Goal: Task Accomplishment & Management: Use online tool/utility

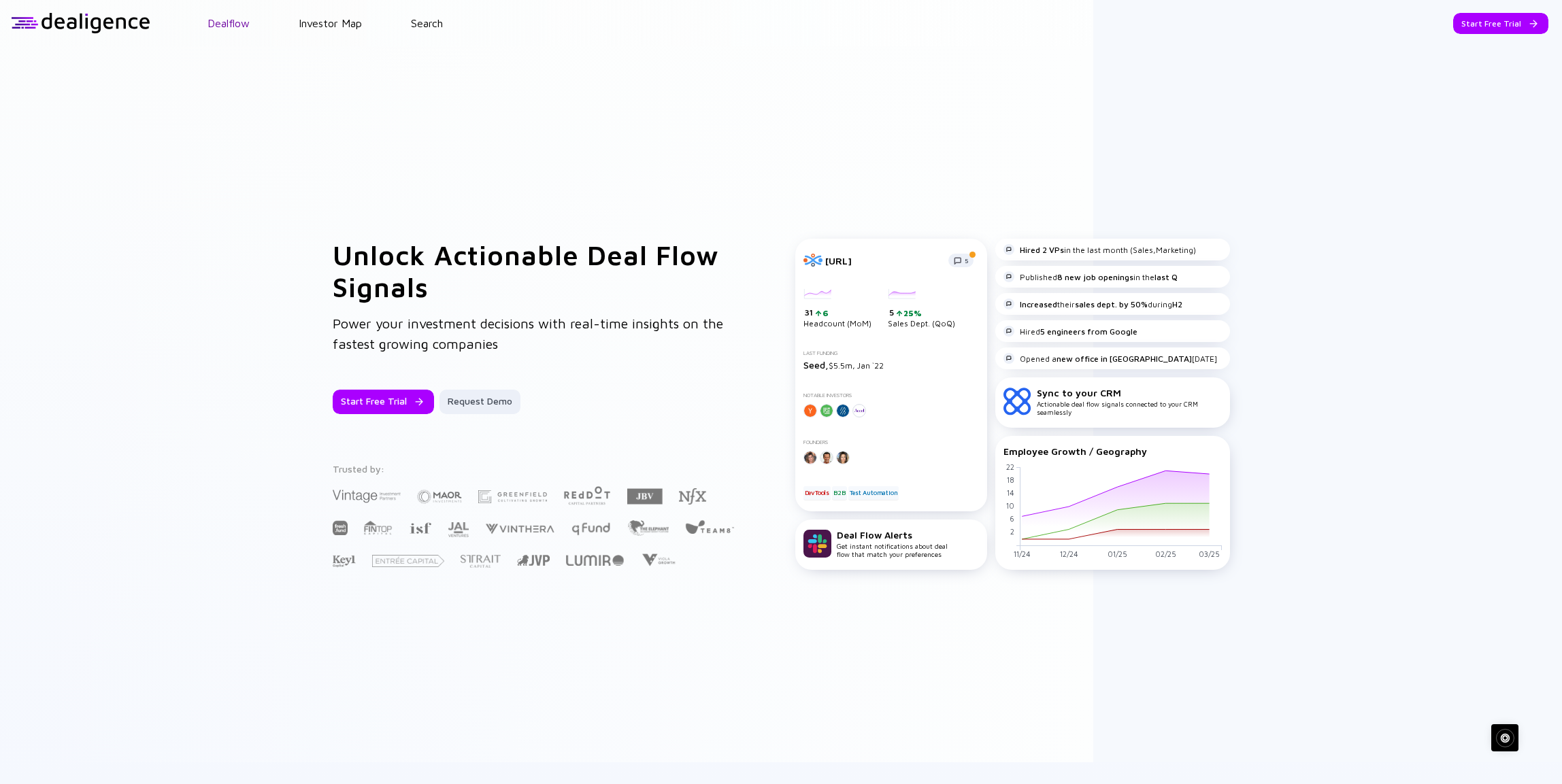
click at [228, 25] on link "Dealflow" at bounding box center [229, 23] width 42 height 13
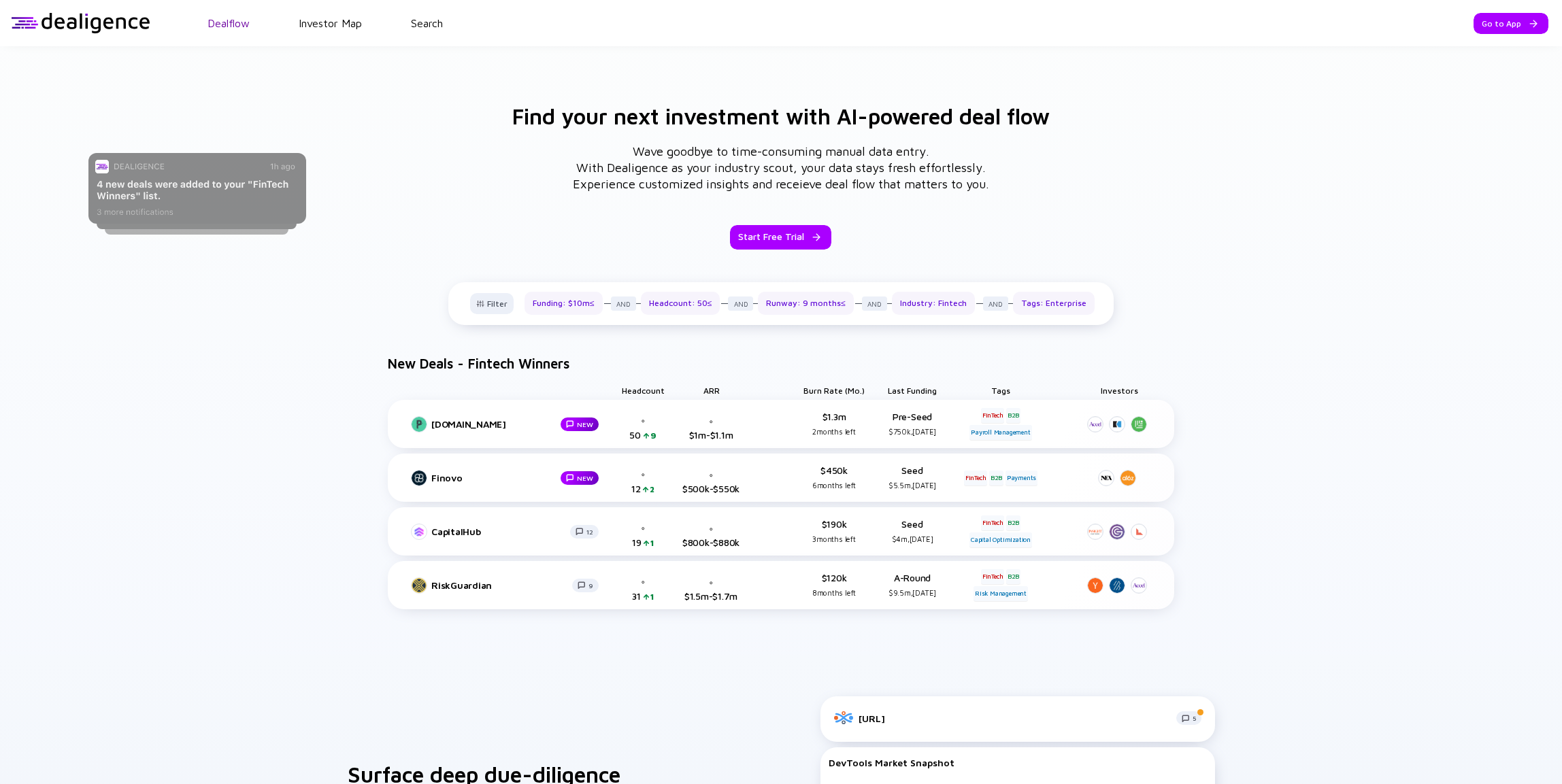
scroll to position [723, 0]
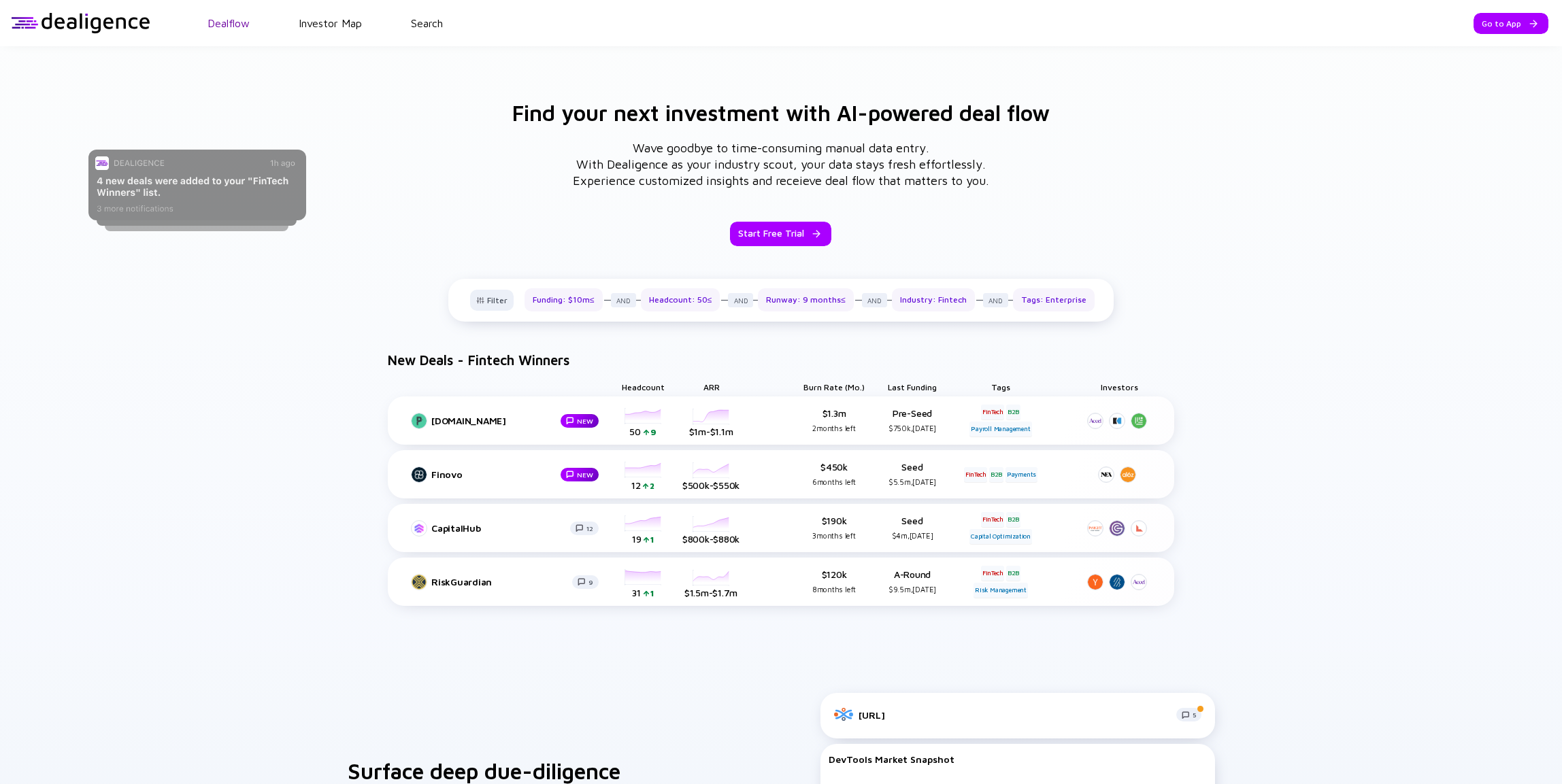
click at [230, 25] on link "Dealflow" at bounding box center [229, 23] width 42 height 13
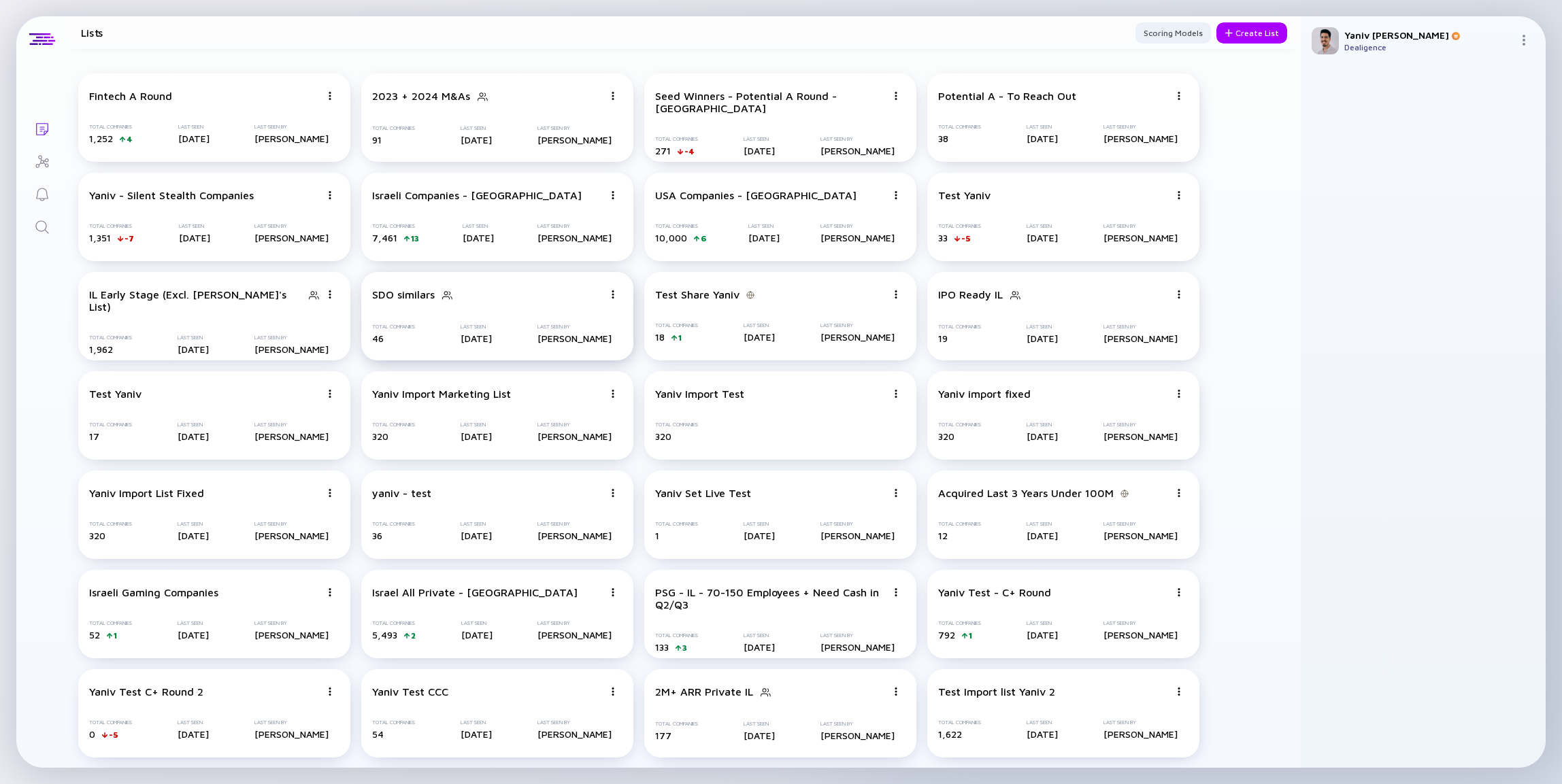
scroll to position [100, 0]
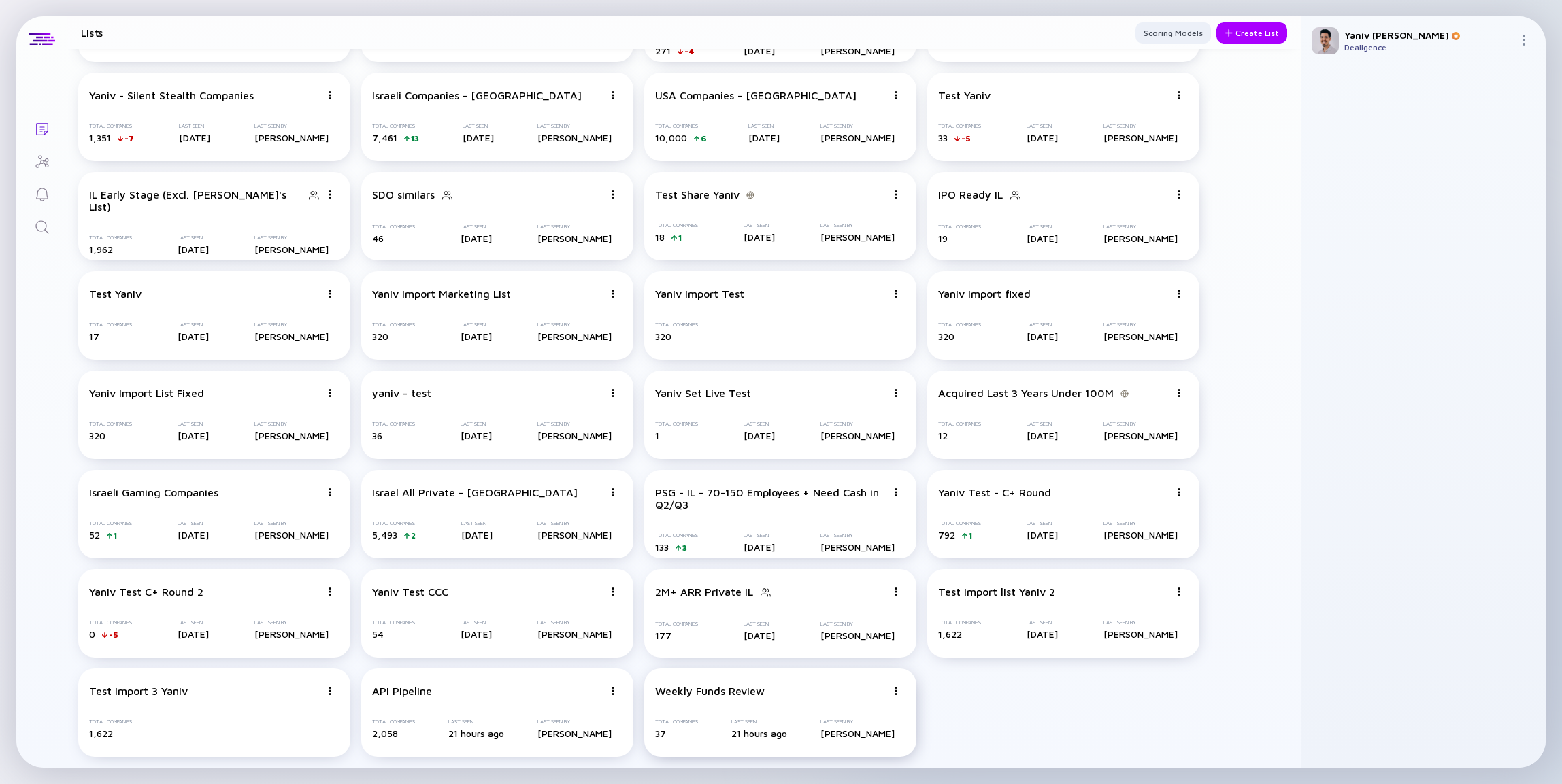
click at [704, 719] on div "Weekly Funds Review Total Companies 37 Last Seen 21 hours ago Last Seen By [PER…" at bounding box center [780, 713] width 272 height 89
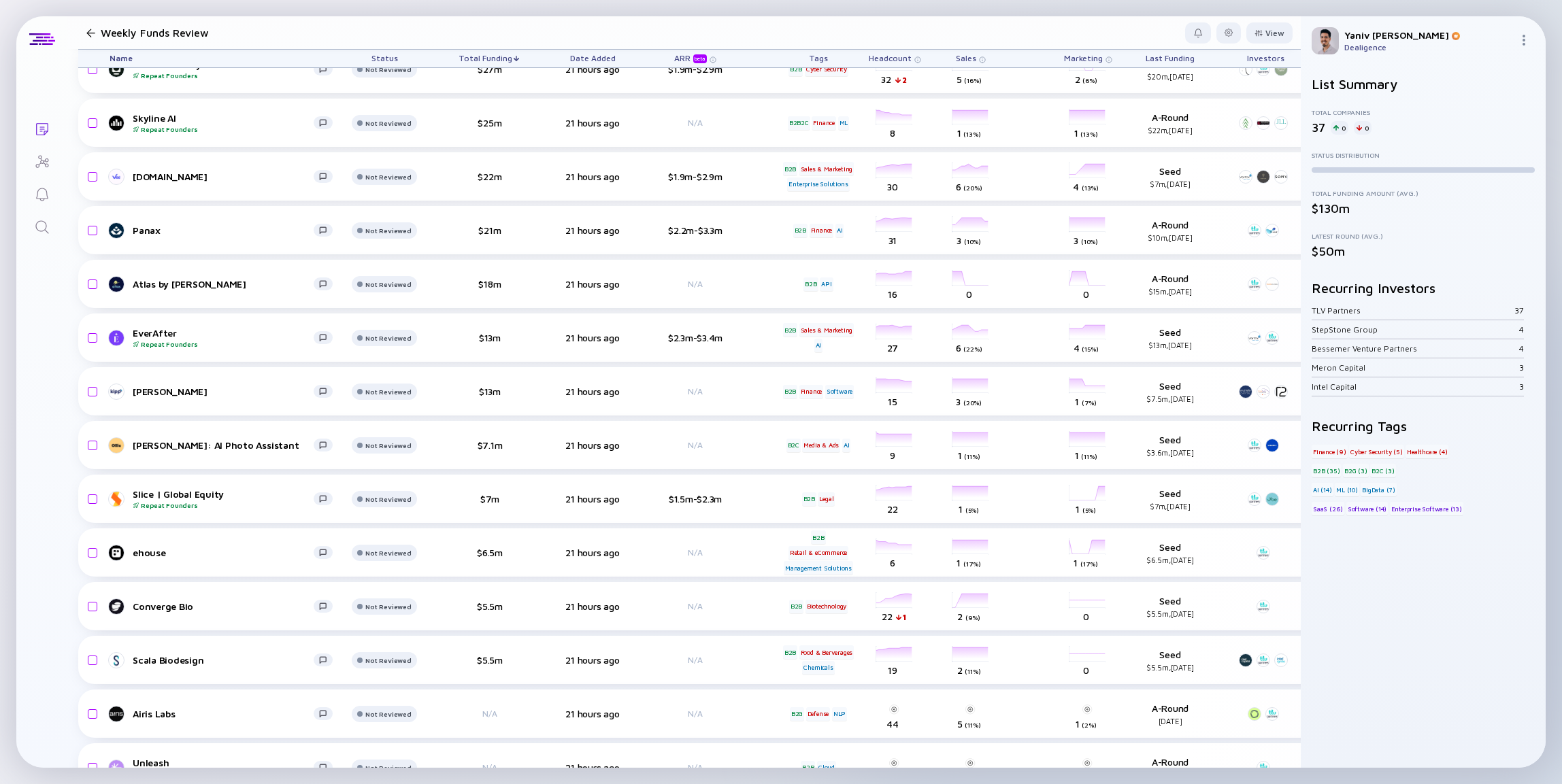
scroll to position [1344, 0]
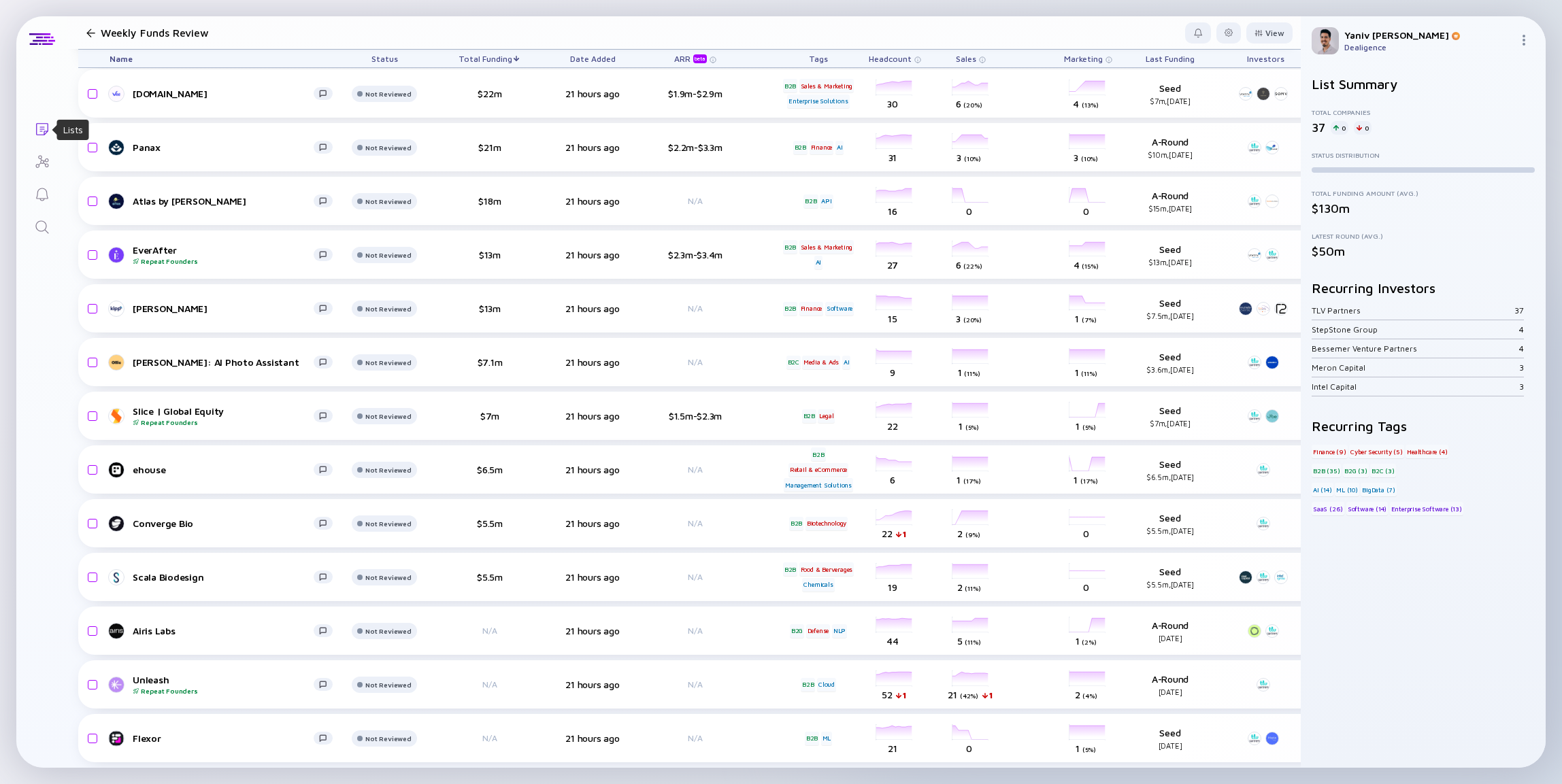
click at [38, 131] on icon "Lists" at bounding box center [42, 129] width 16 height 16
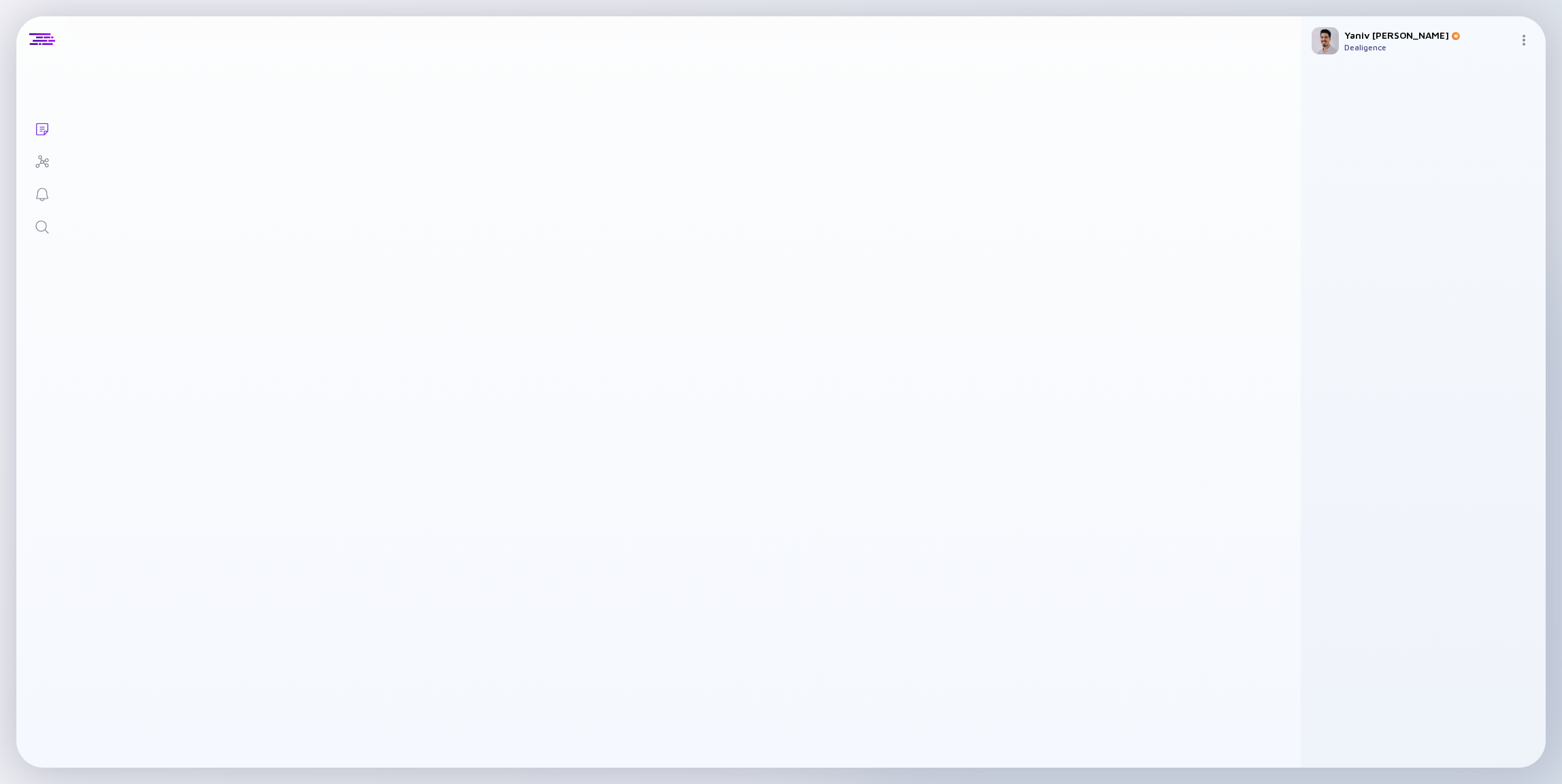
scroll to position [100, 0]
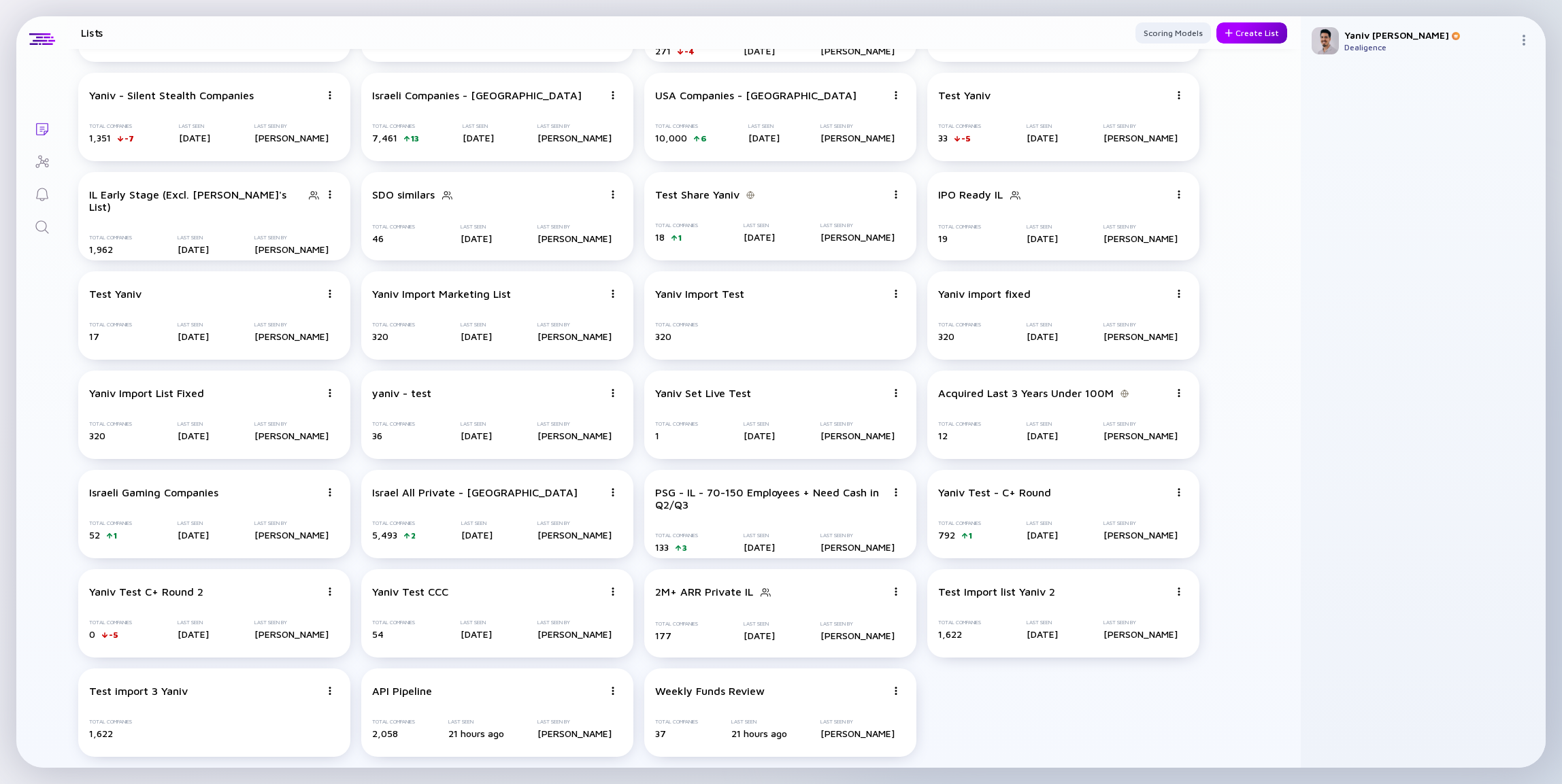
click at [1235, 36] on div "Create List" at bounding box center [1252, 33] width 71 height 21
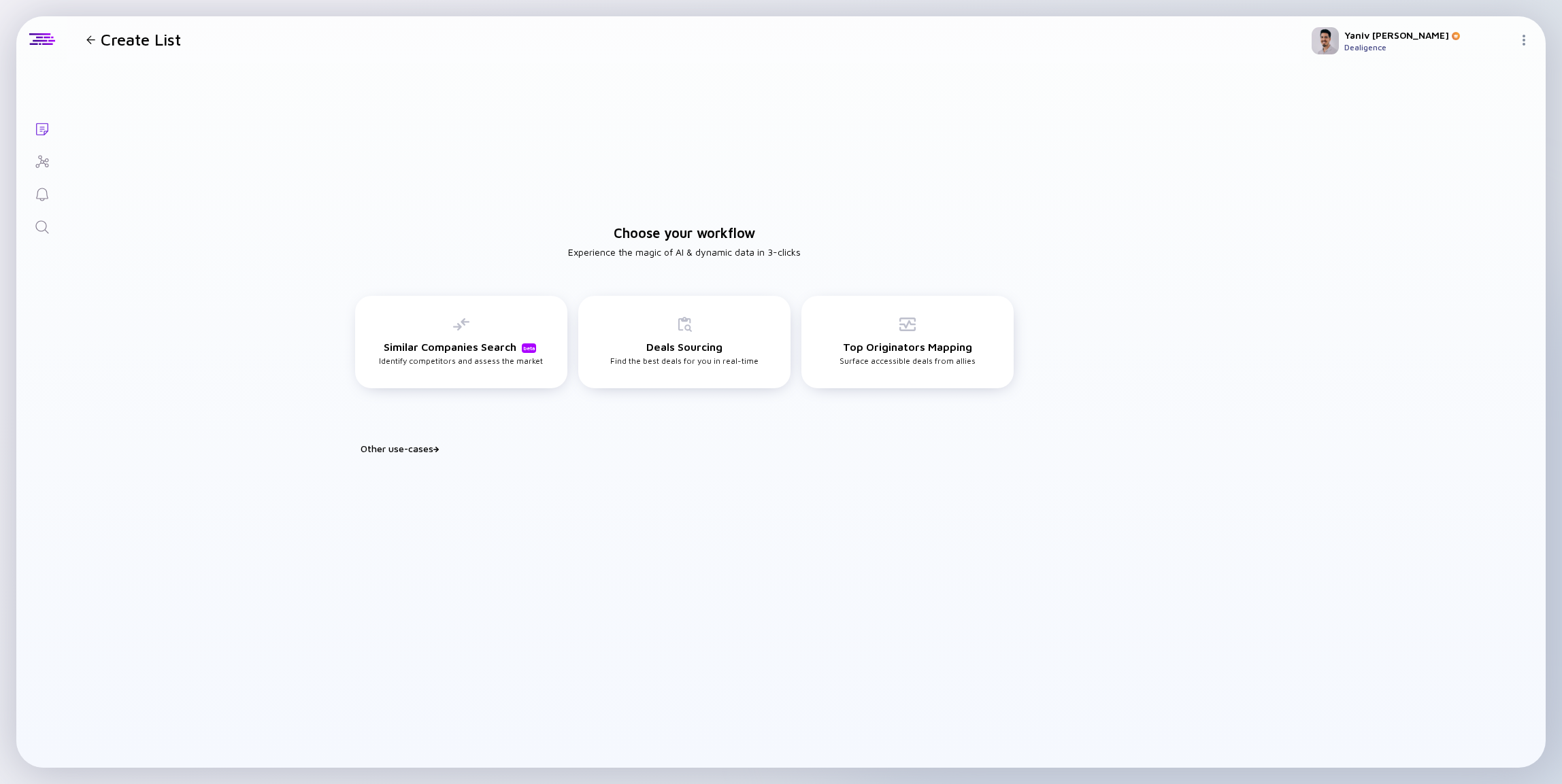
click at [391, 447] on div "Other use-cases" at bounding box center [693, 448] width 664 height 12
click at [936, 514] on div "Custom List Build your tailored use-case" at bounding box center [908, 496] width 213 height 61
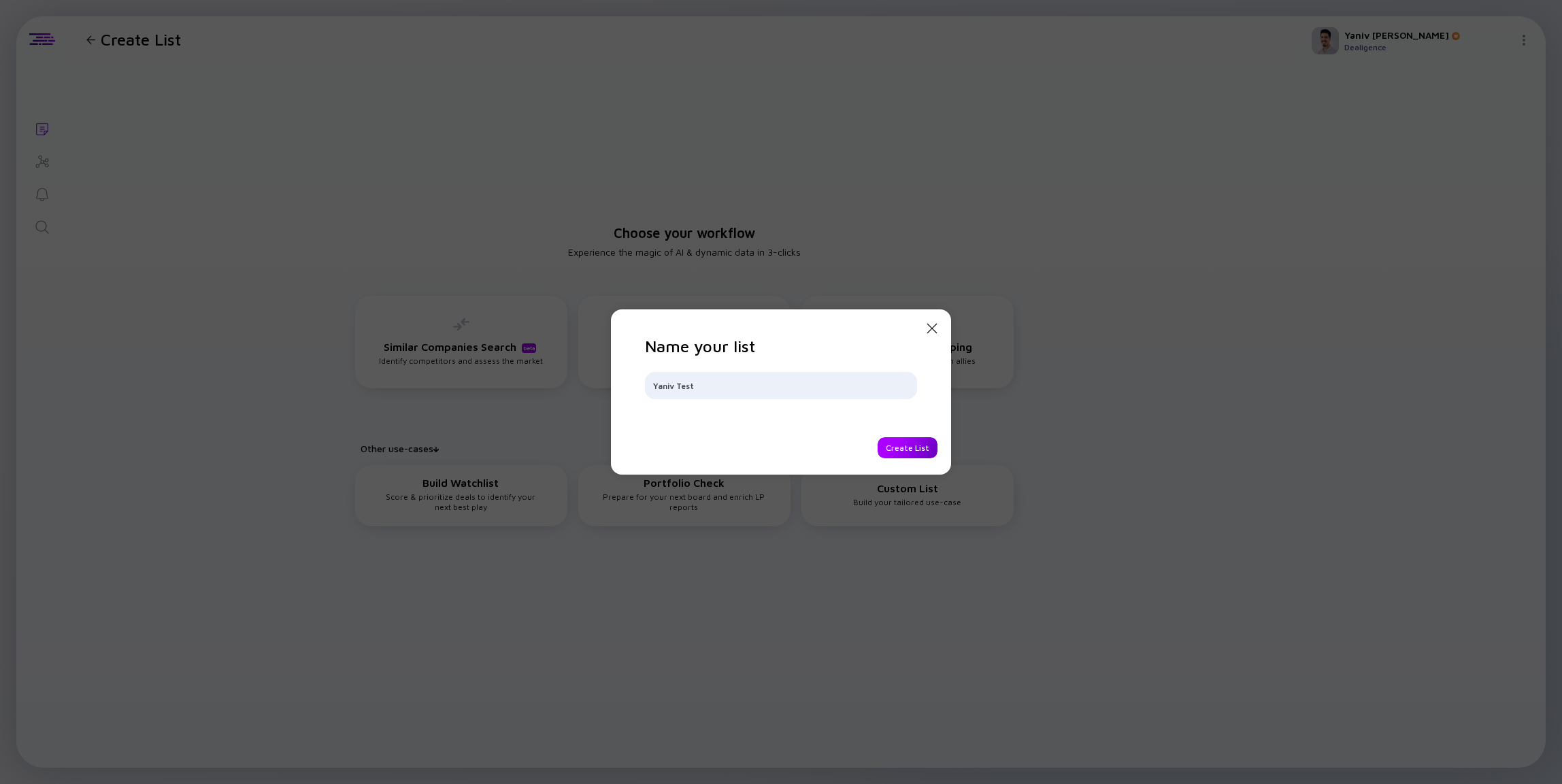
type input "Yaniv Test"
click at [904, 445] on div "Create List" at bounding box center [908, 448] width 60 height 21
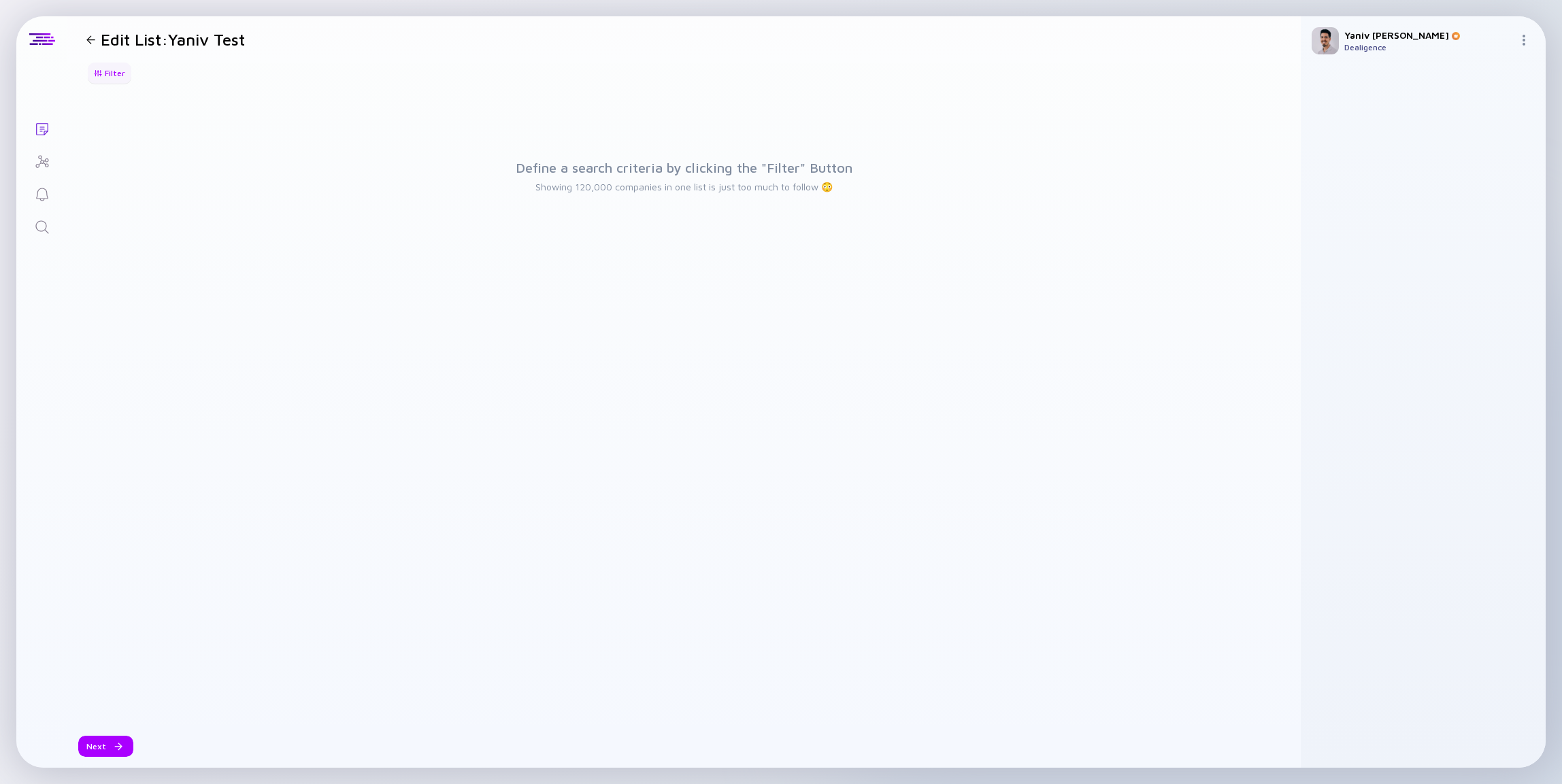
click at [103, 74] on div "Filter" at bounding box center [110, 73] width 48 height 21
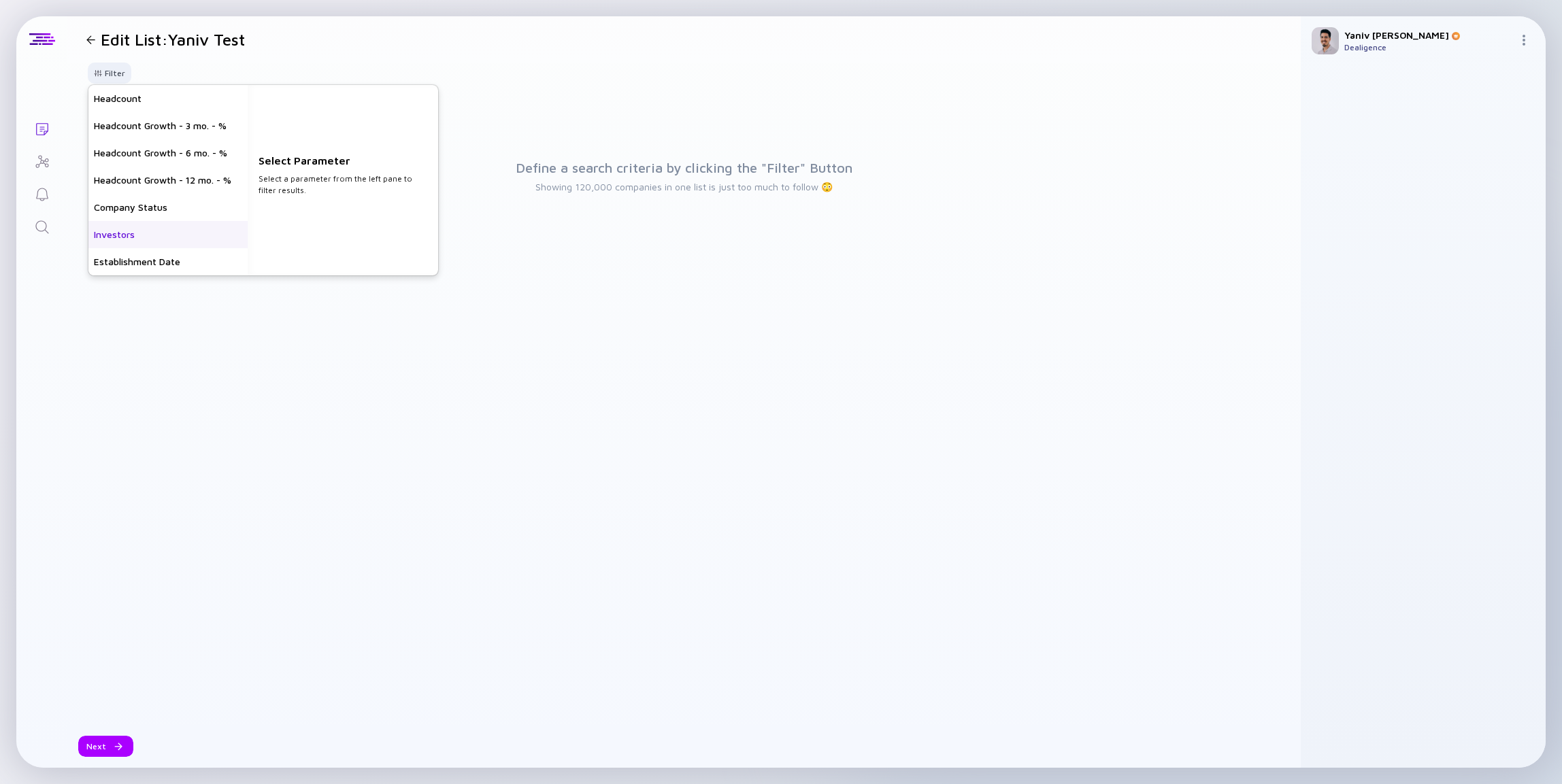
click at [171, 222] on div "Investors" at bounding box center [169, 234] width 159 height 27
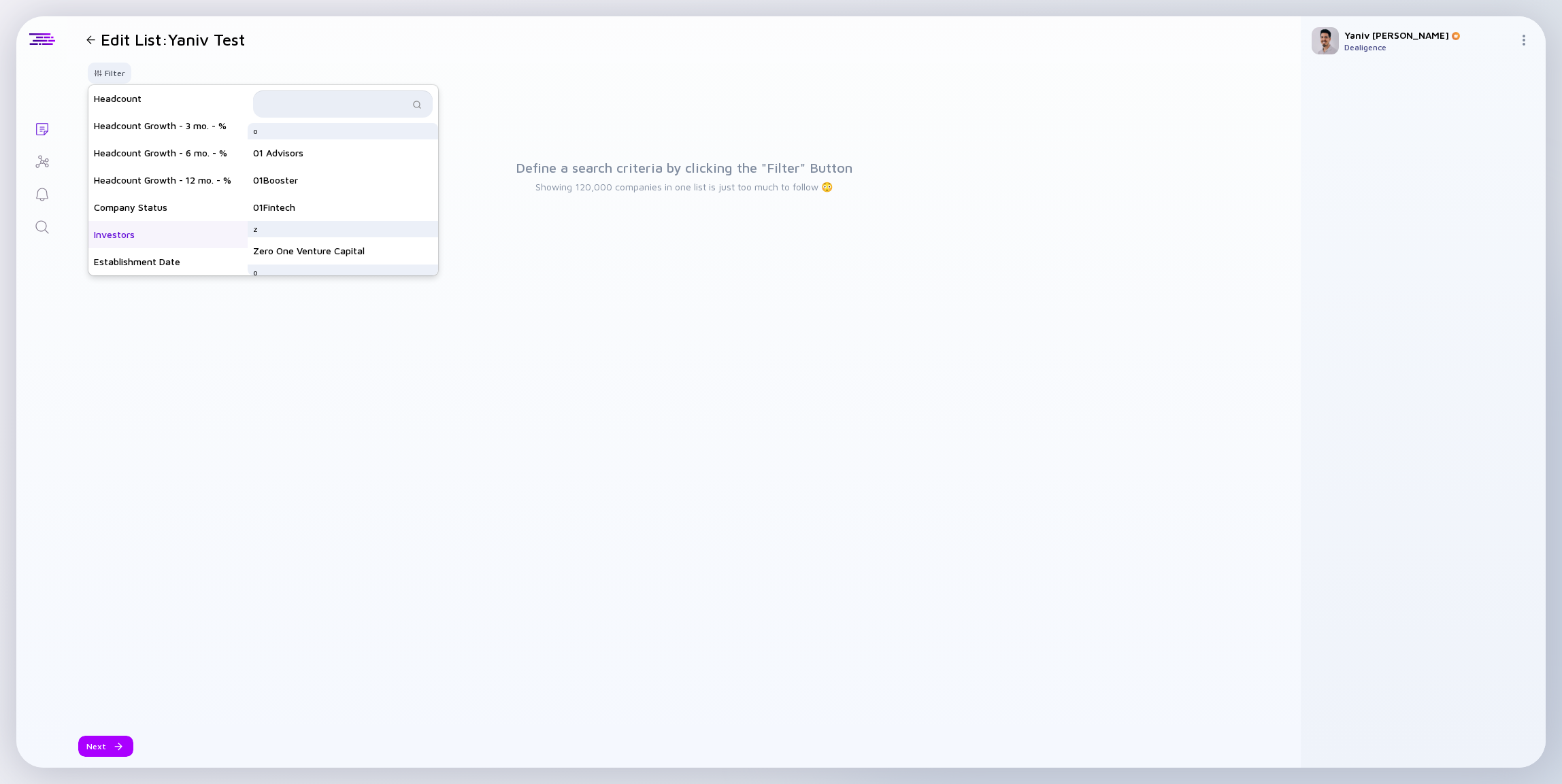
click at [338, 108] on input "text" at bounding box center [335, 103] width 148 height 13
click at [293, 125] on div "Israel Growth Partners" at bounding box center [343, 136] width 190 height 27
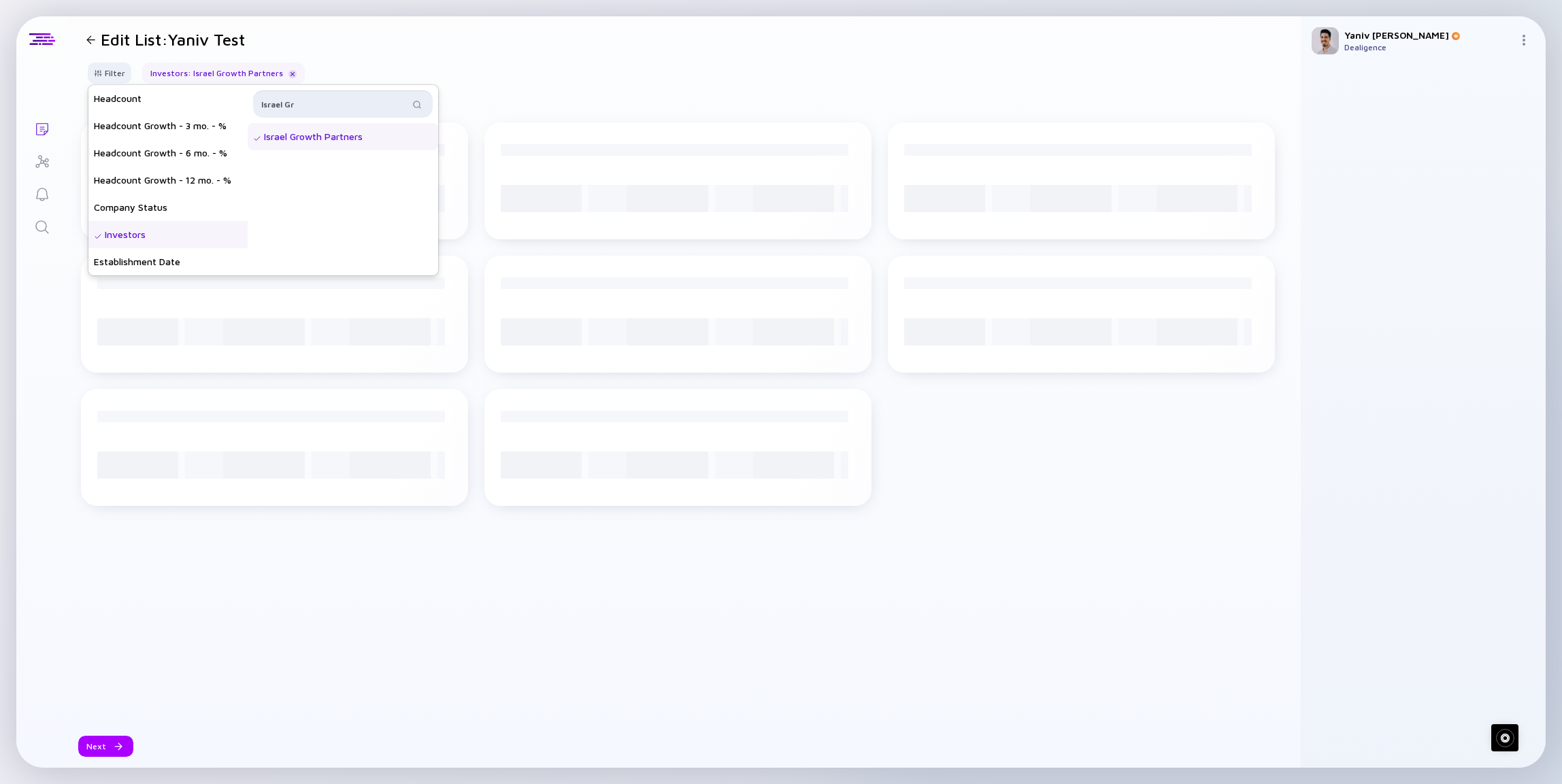
click at [315, 106] on input "Israel Gr" at bounding box center [335, 103] width 148 height 13
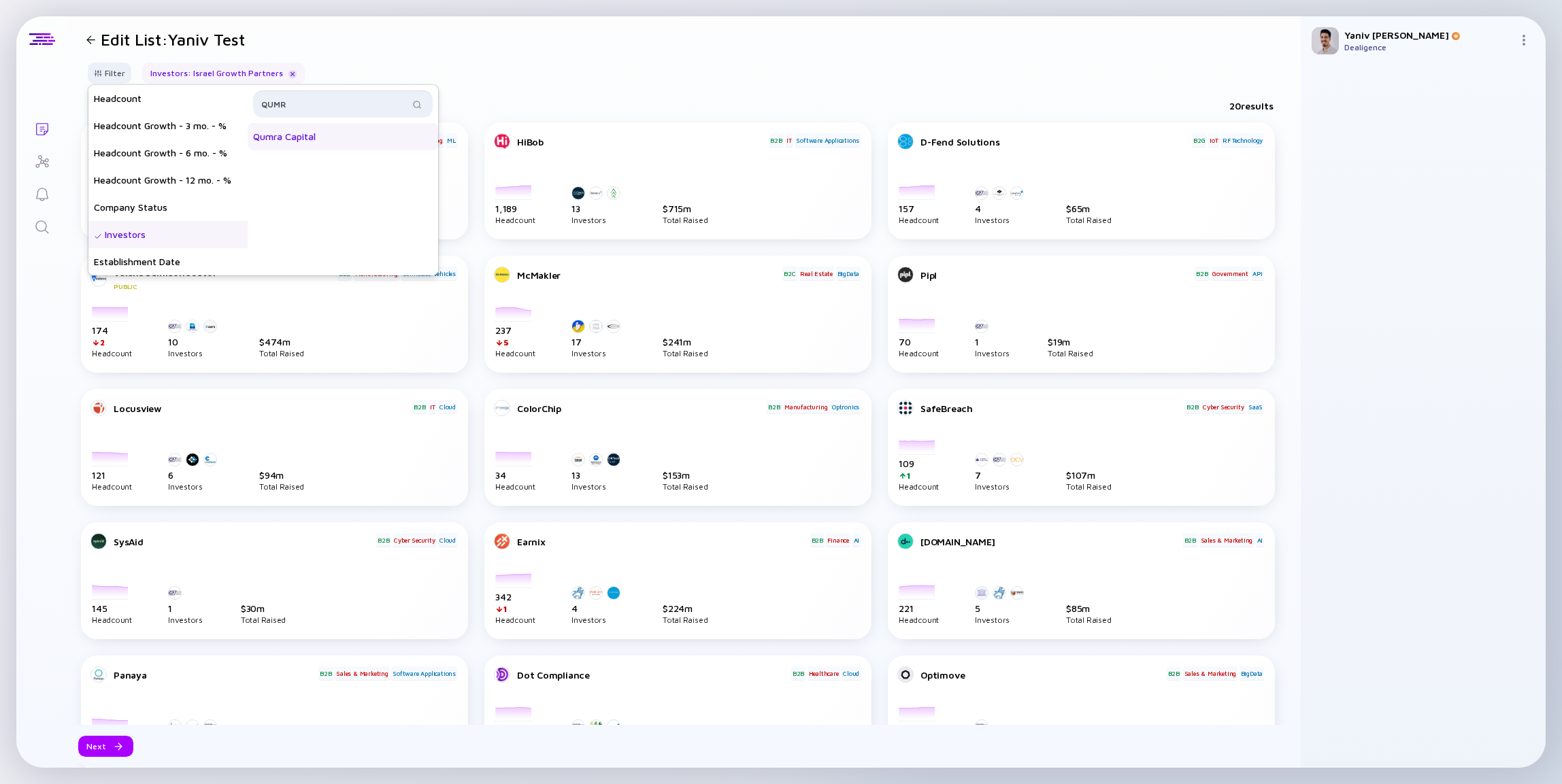
type input "QUMR"
click at [334, 137] on div "Qumra Capital" at bounding box center [343, 136] width 190 height 27
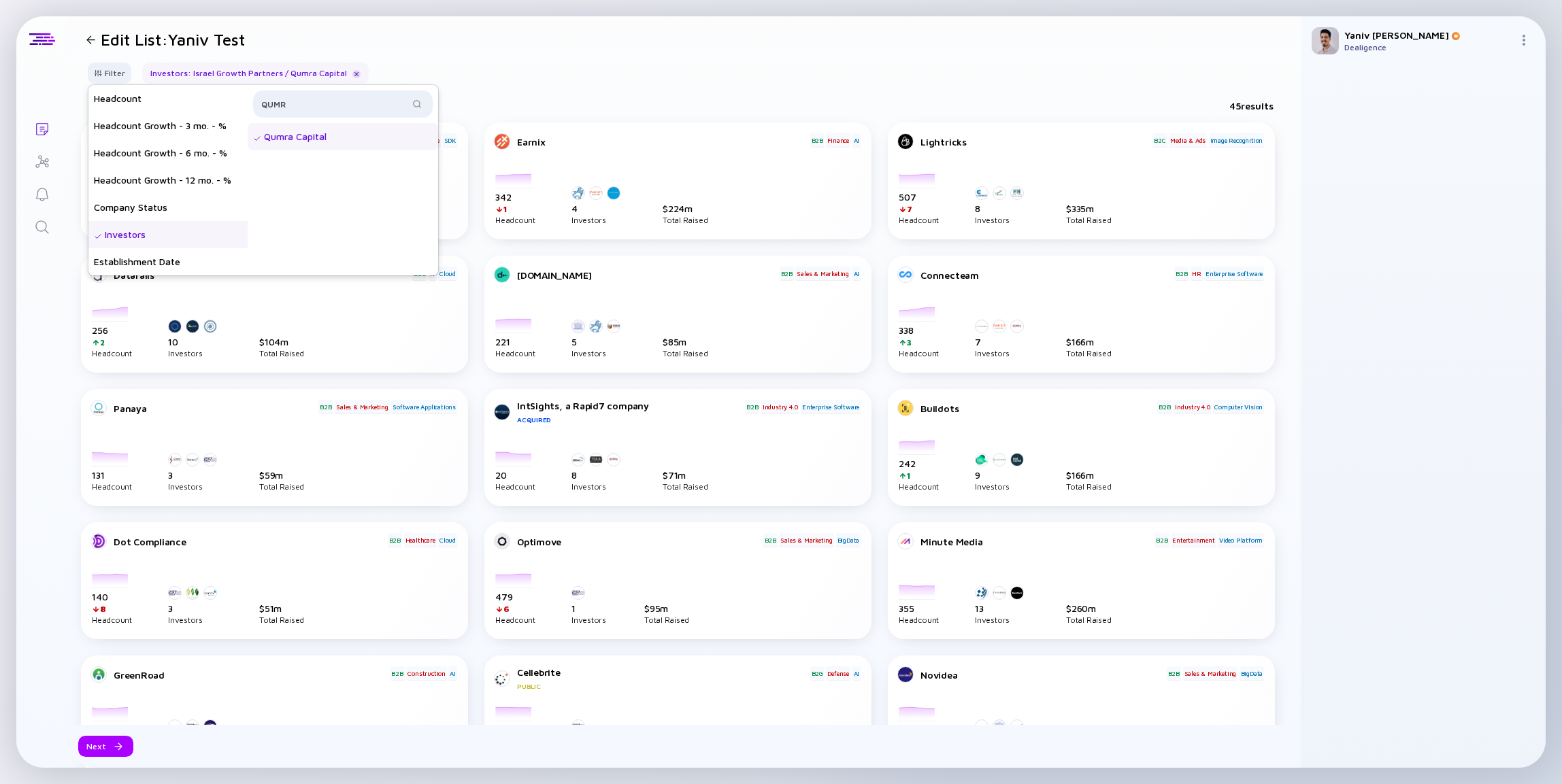
click at [338, 131] on div "Qumra Capital" at bounding box center [343, 136] width 190 height 27
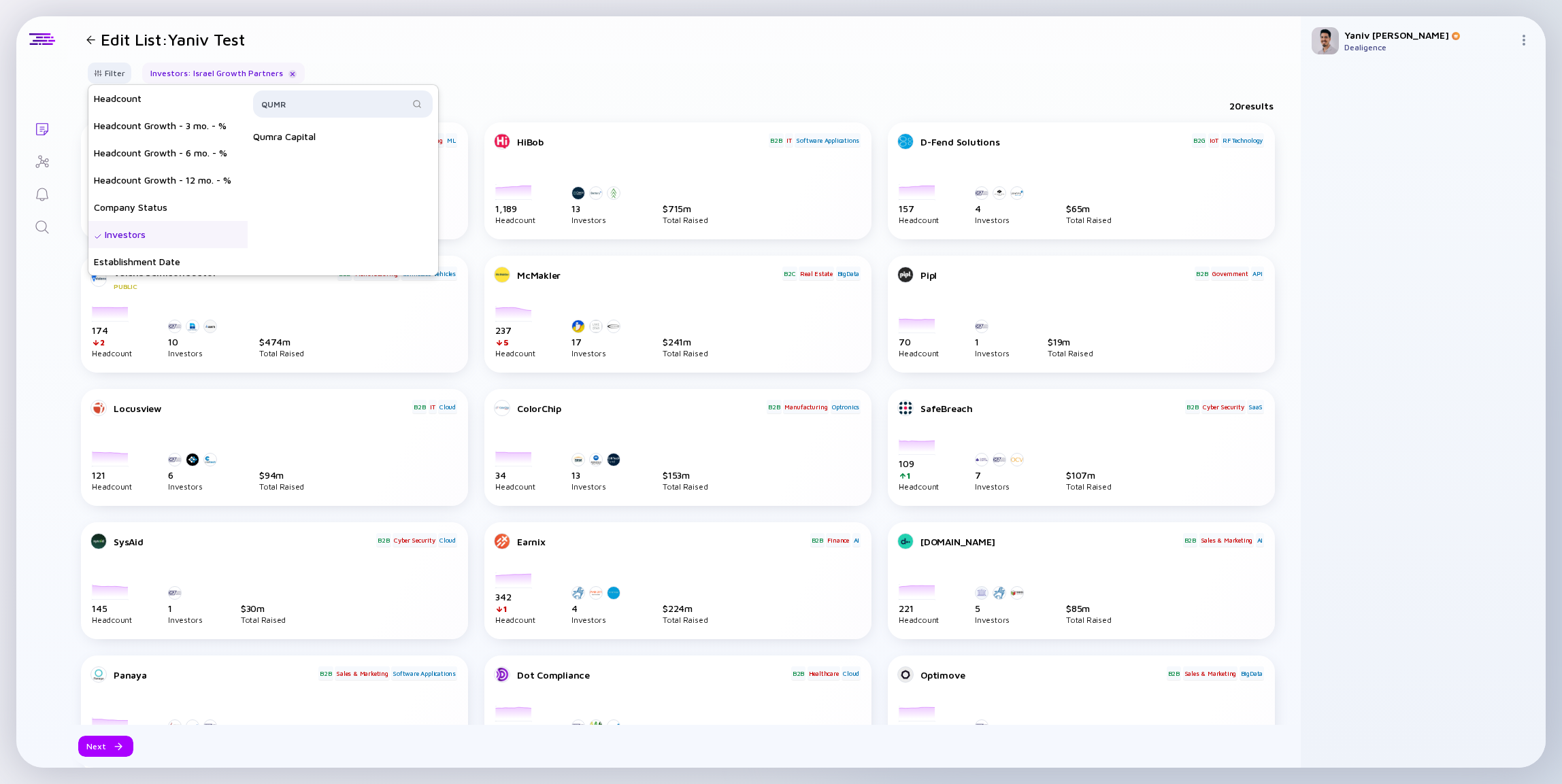
click at [617, 59] on header "Edit List: Yaniv Test" at bounding box center [684, 39] width 1233 height 46
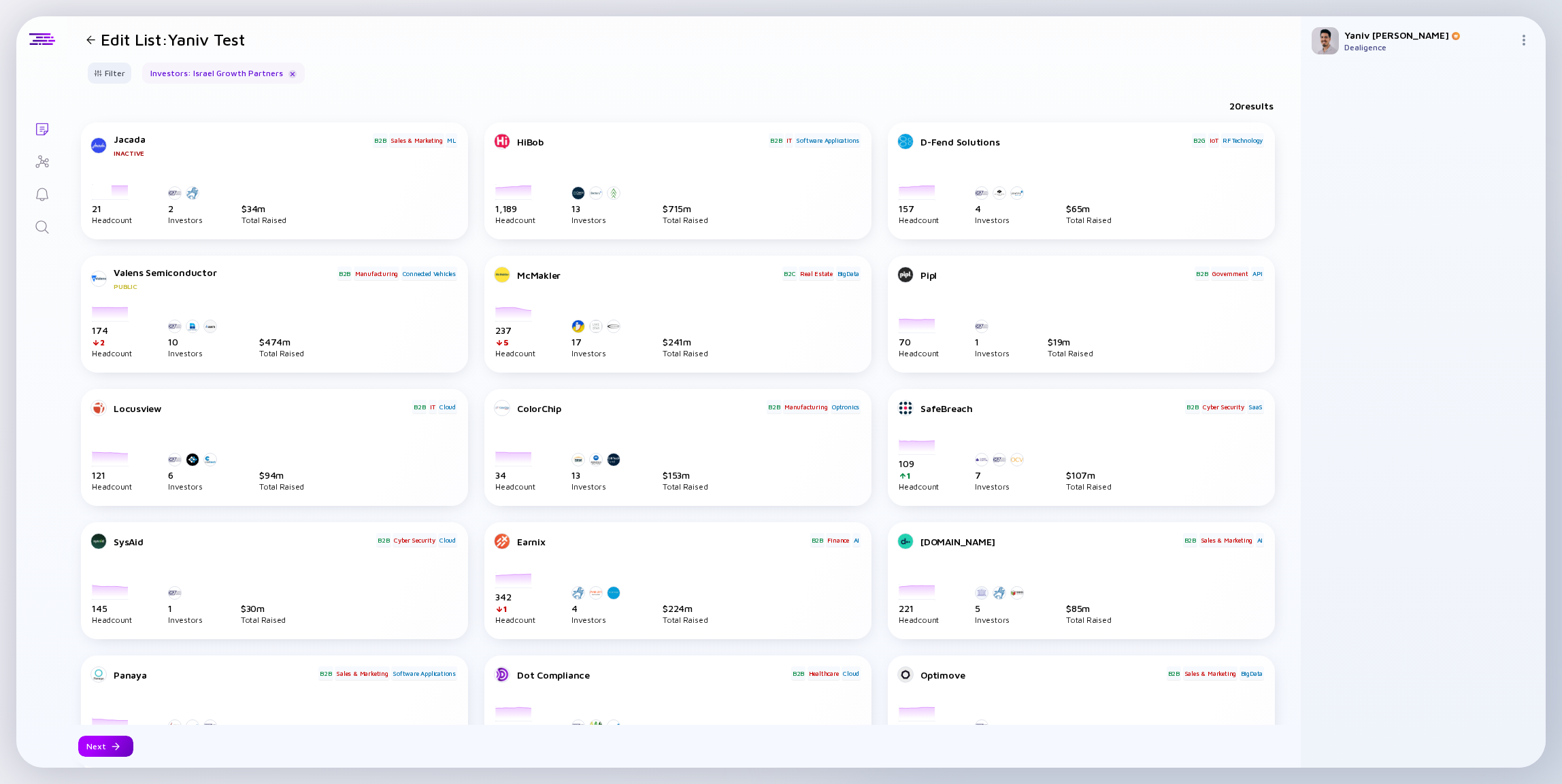
click at [110, 740] on div "Next" at bounding box center [106, 746] width 55 height 21
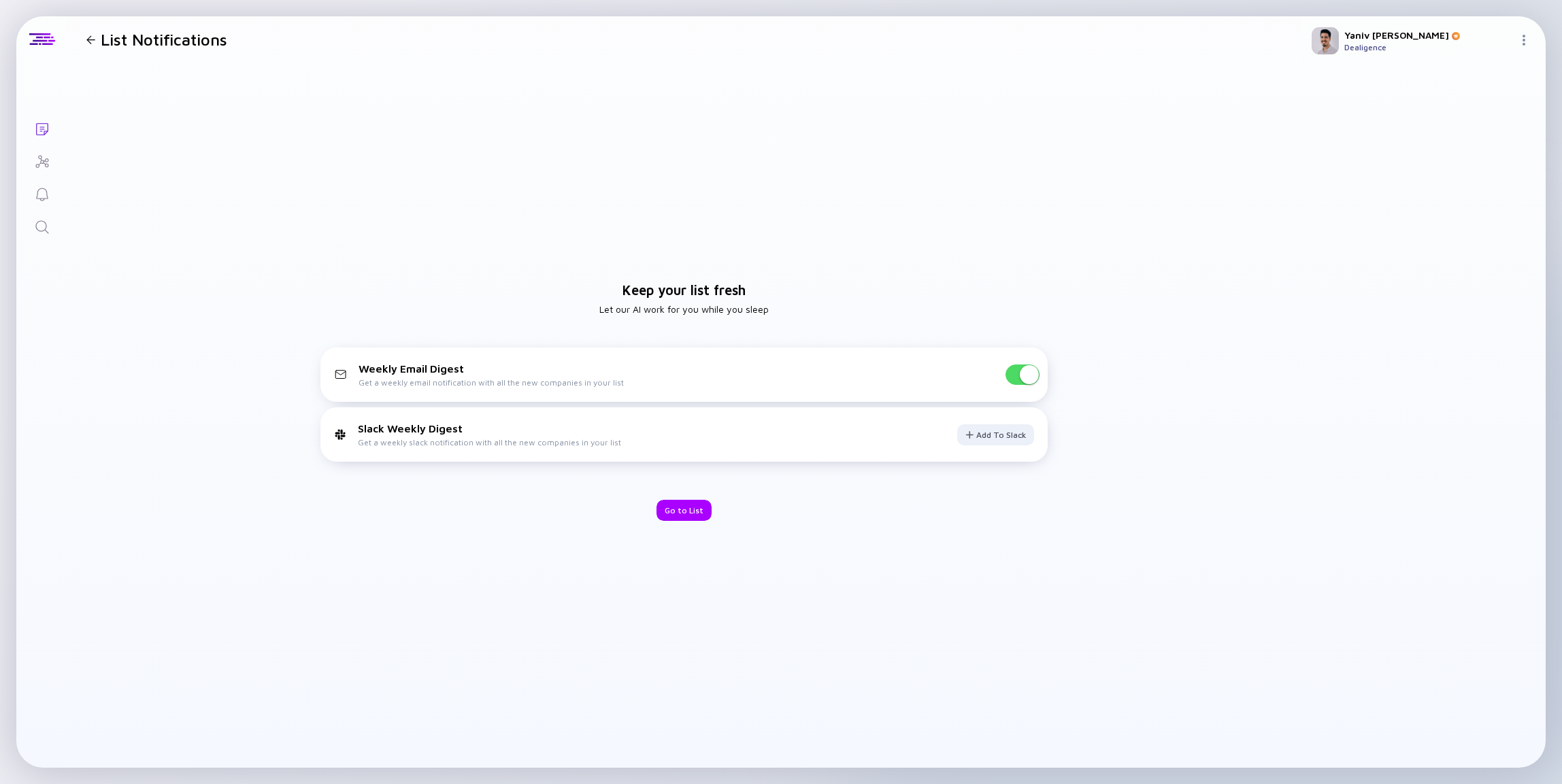
click at [1023, 369] on span at bounding box center [1029, 375] width 19 height 19
click at [685, 510] on div "Go to List" at bounding box center [684, 510] width 55 height 21
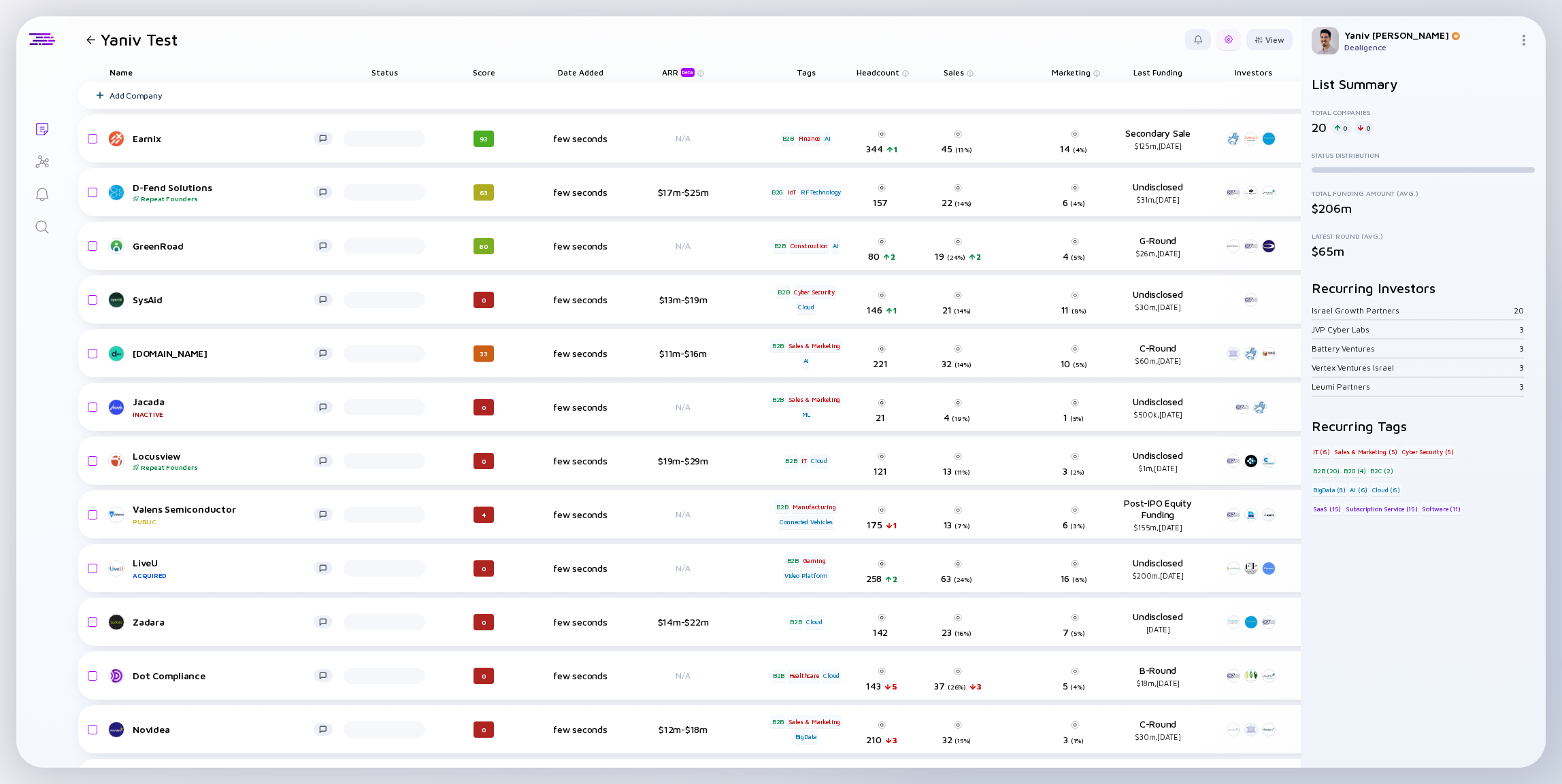
click at [1225, 36] on div at bounding box center [1229, 40] width 8 height 8
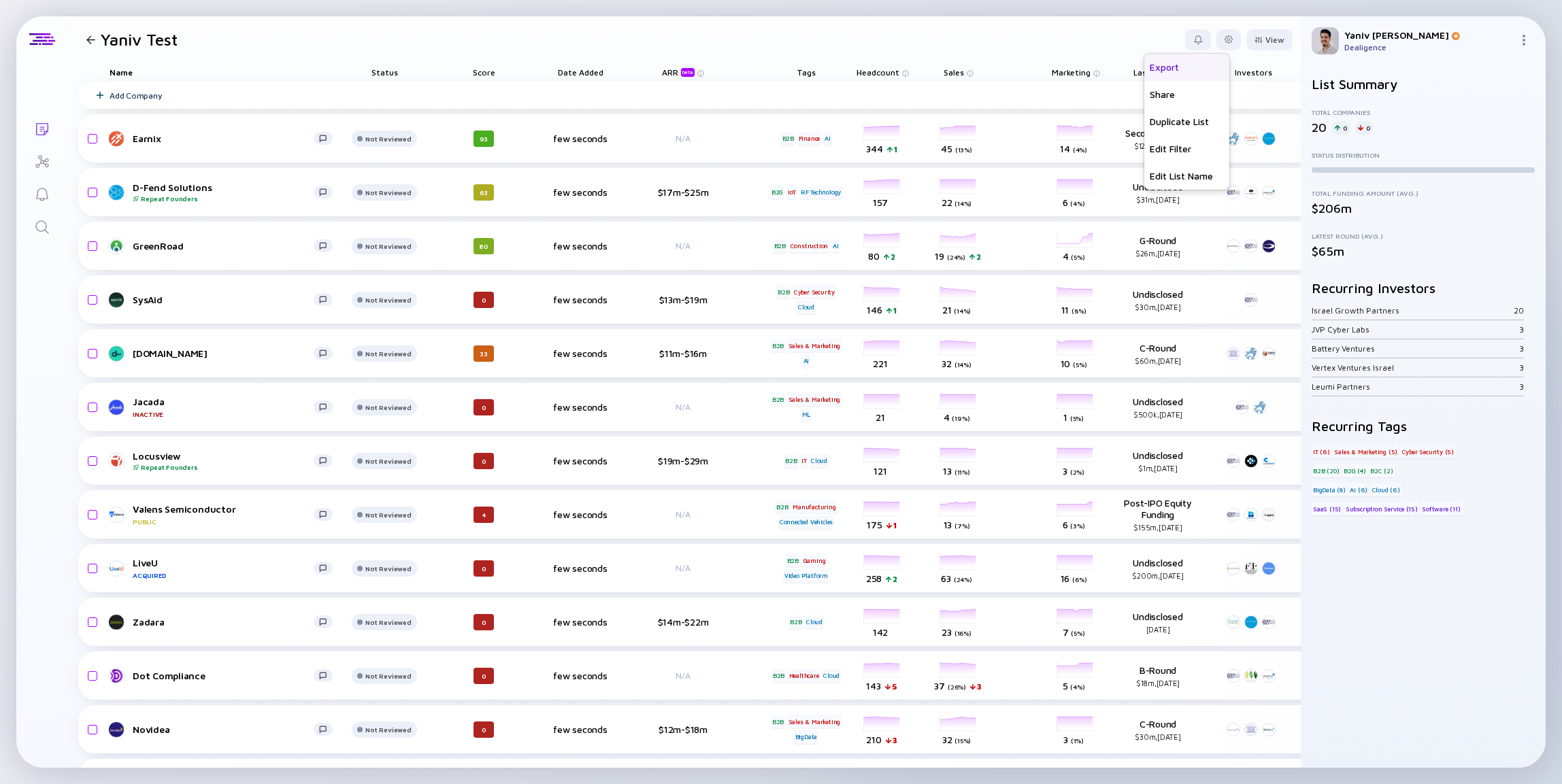
click at [1185, 73] on div "Export" at bounding box center [1187, 67] width 85 height 27
click at [1024, 30] on header "Yaniv Test View" at bounding box center [684, 39] width 1233 height 46
click at [1224, 35] on div at bounding box center [1228, 40] width 24 height 21
click at [1175, 144] on div "Edit Filter" at bounding box center [1187, 149] width 85 height 27
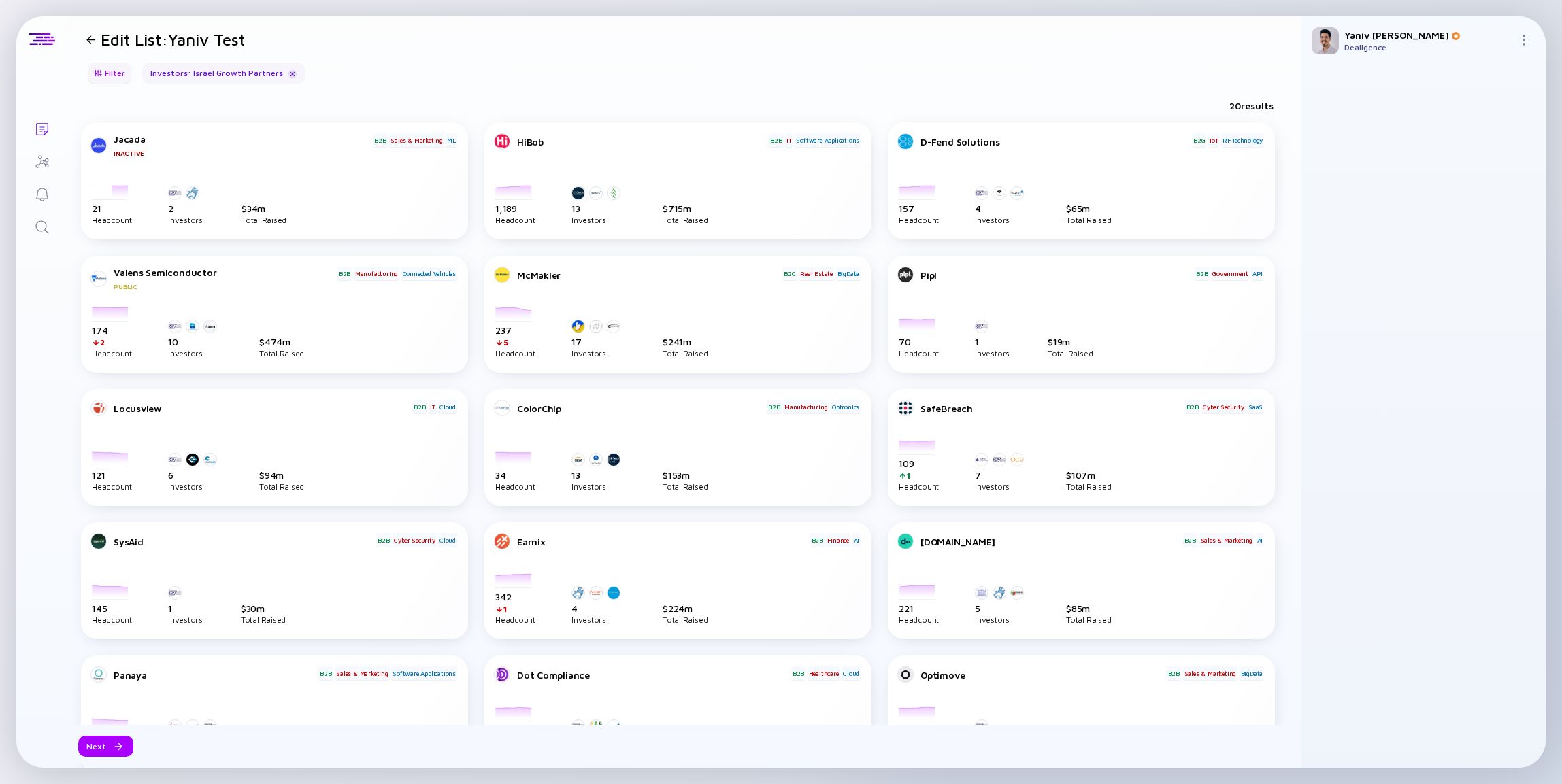
click at [103, 69] on div "Filter" at bounding box center [110, 73] width 48 height 21
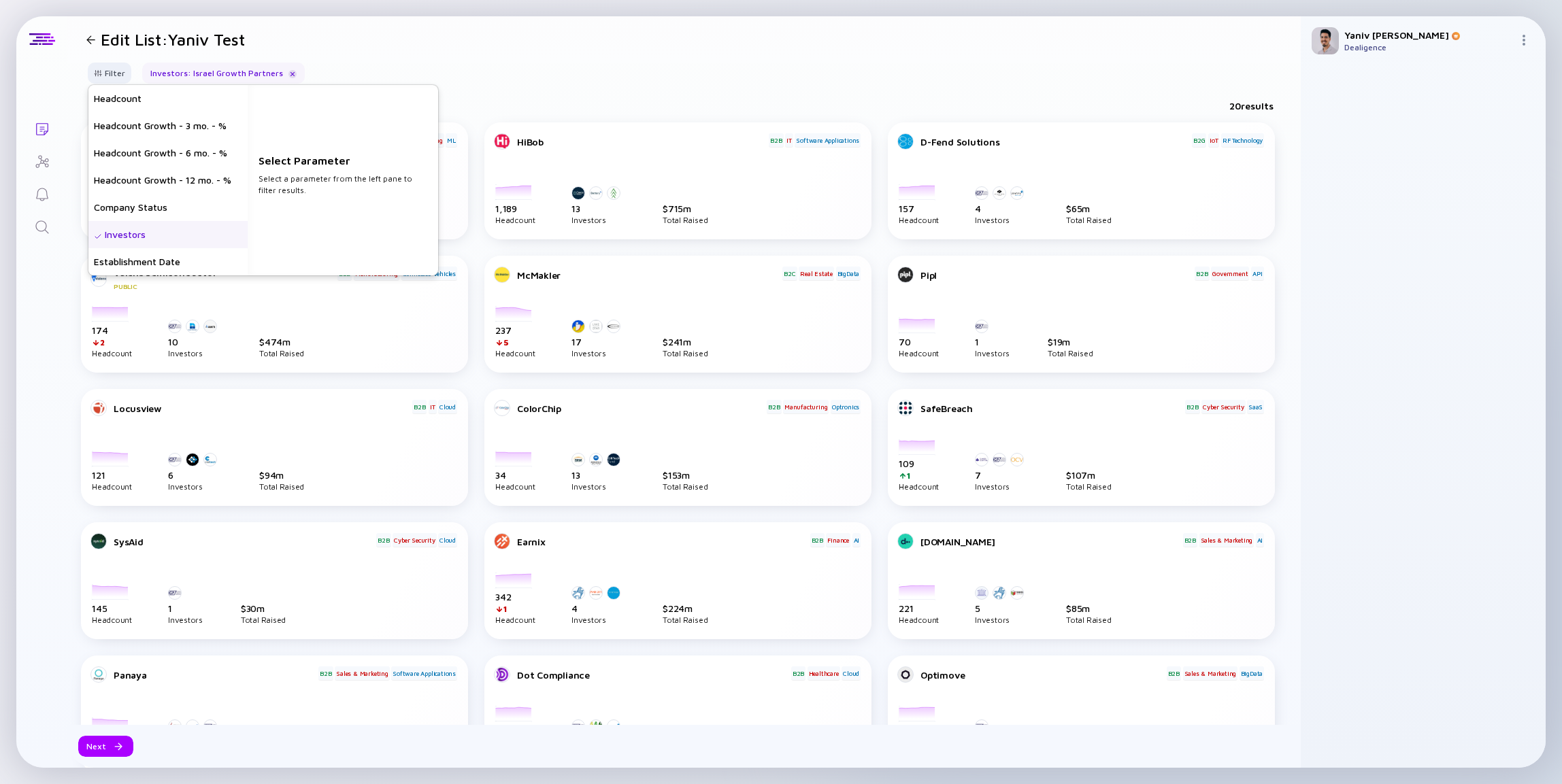
click at [187, 234] on div "Investors" at bounding box center [169, 234] width 159 height 27
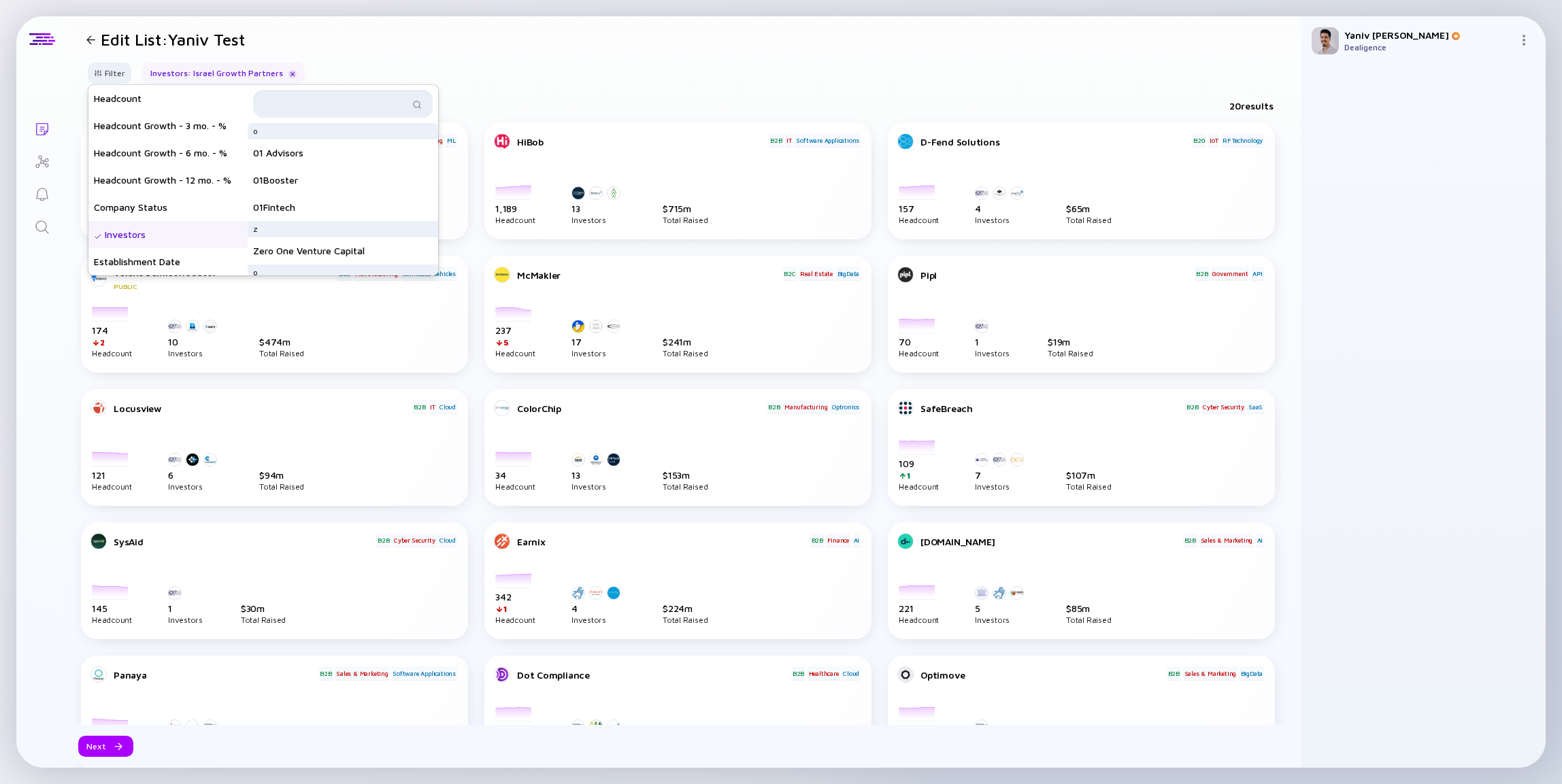
click at [344, 104] on input "text" at bounding box center [335, 103] width 148 height 13
type input "QUMRA"
click at [327, 137] on div "Qumra Capital" at bounding box center [343, 136] width 190 height 27
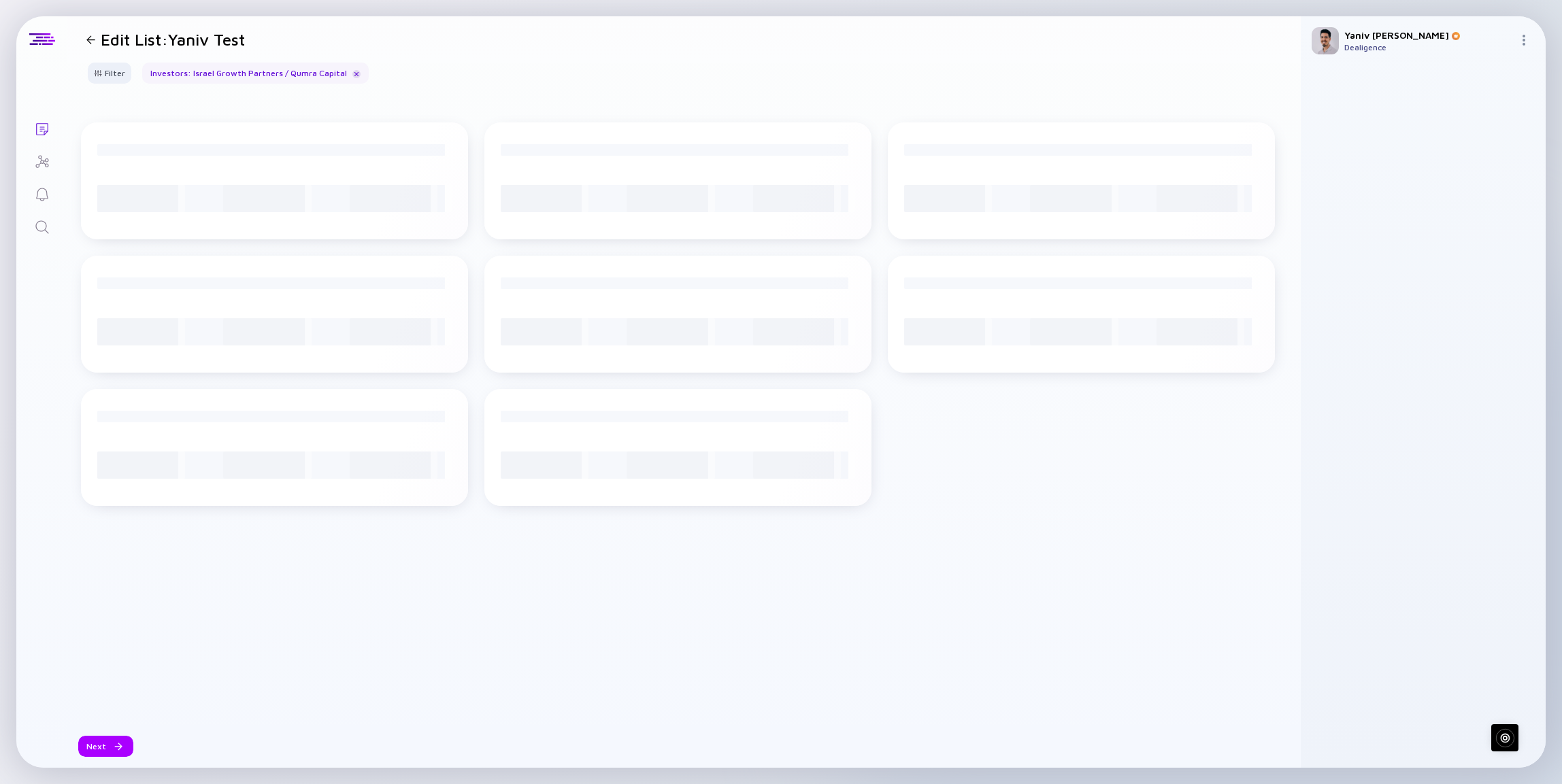
click at [542, 49] on header "Edit List: Yaniv Test" at bounding box center [684, 39] width 1233 height 46
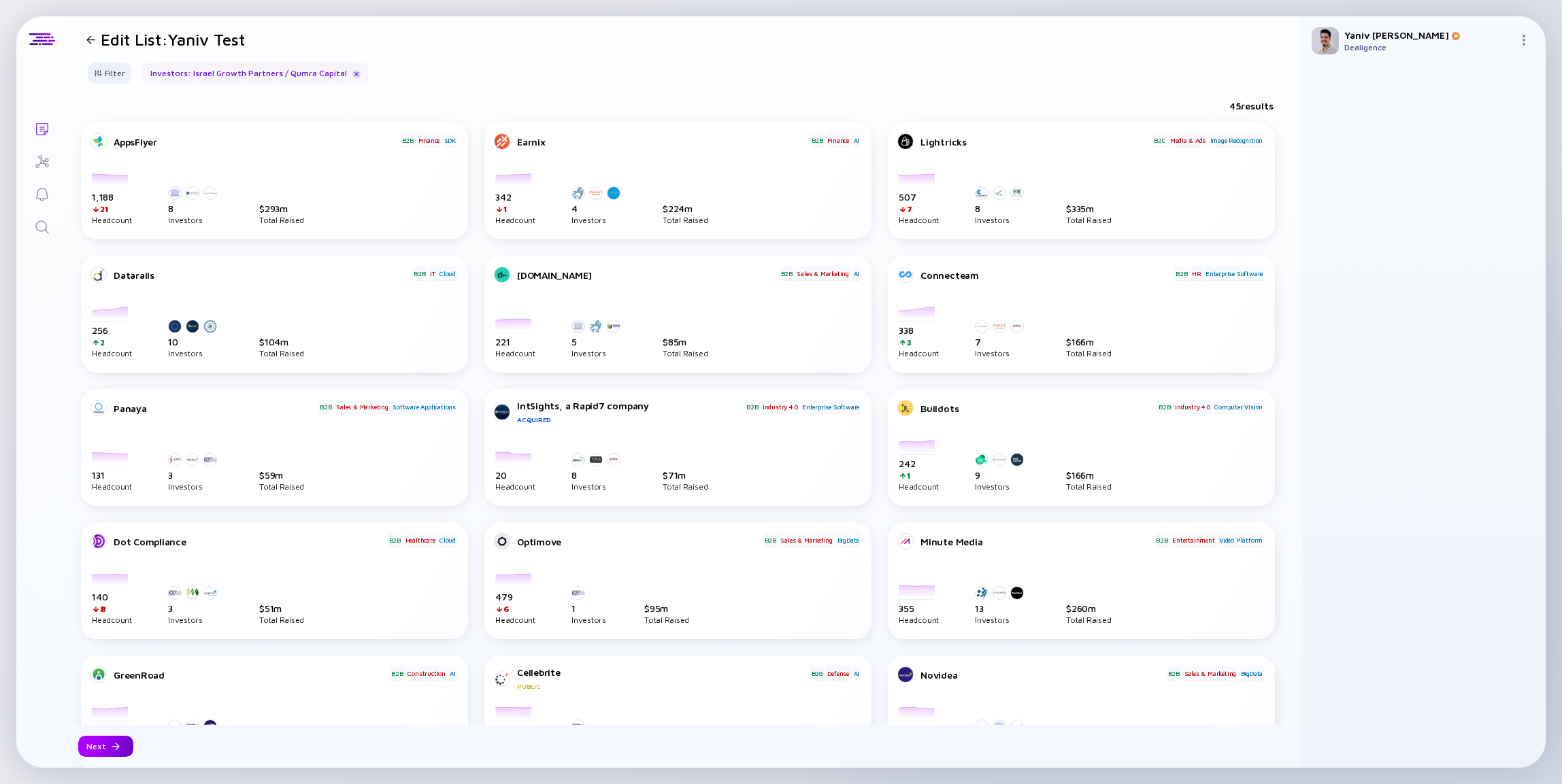
click at [111, 751] on div "Next" at bounding box center [106, 746] width 55 height 21
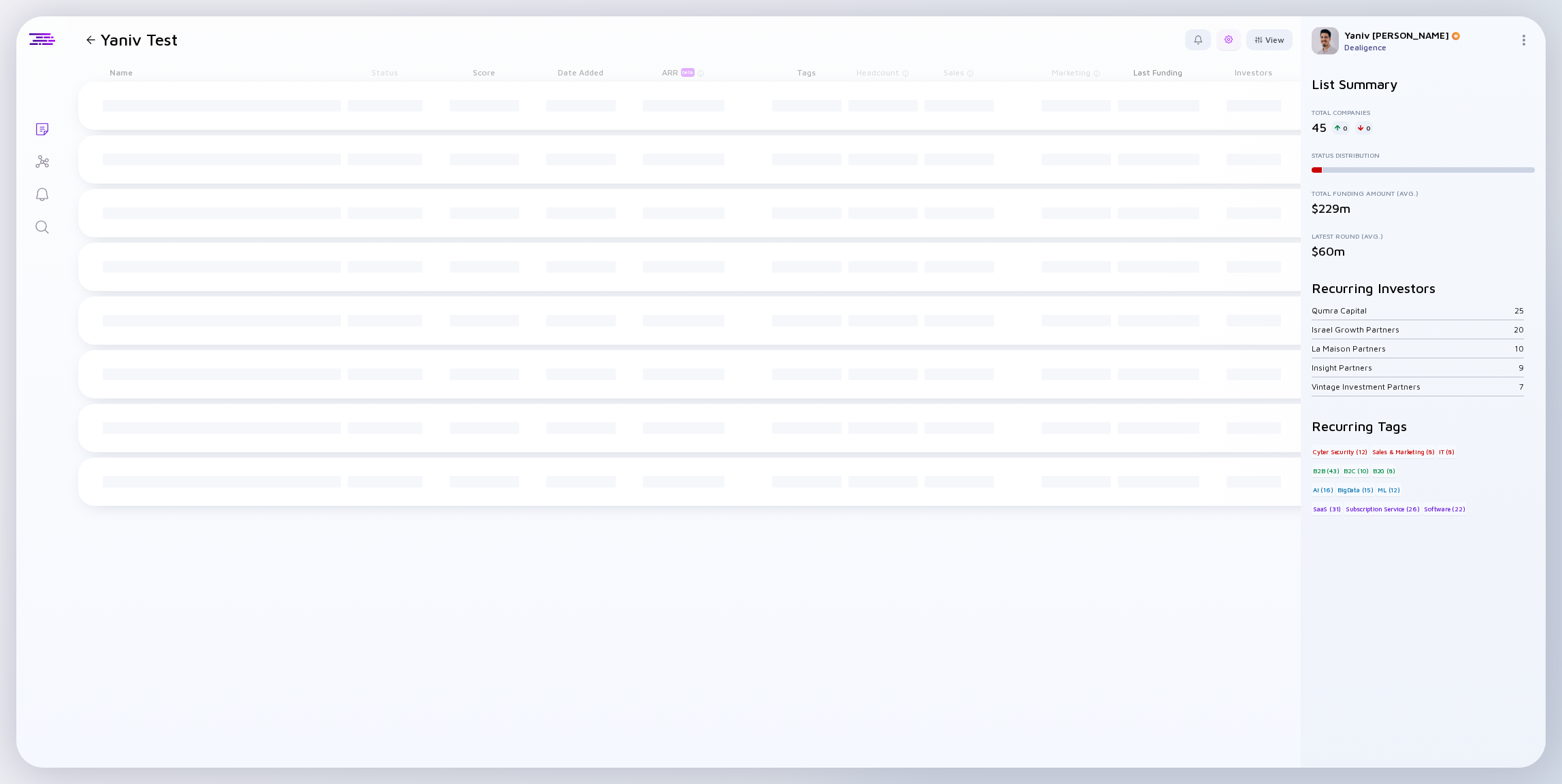
click at [1231, 42] on div at bounding box center [1229, 40] width 8 height 8
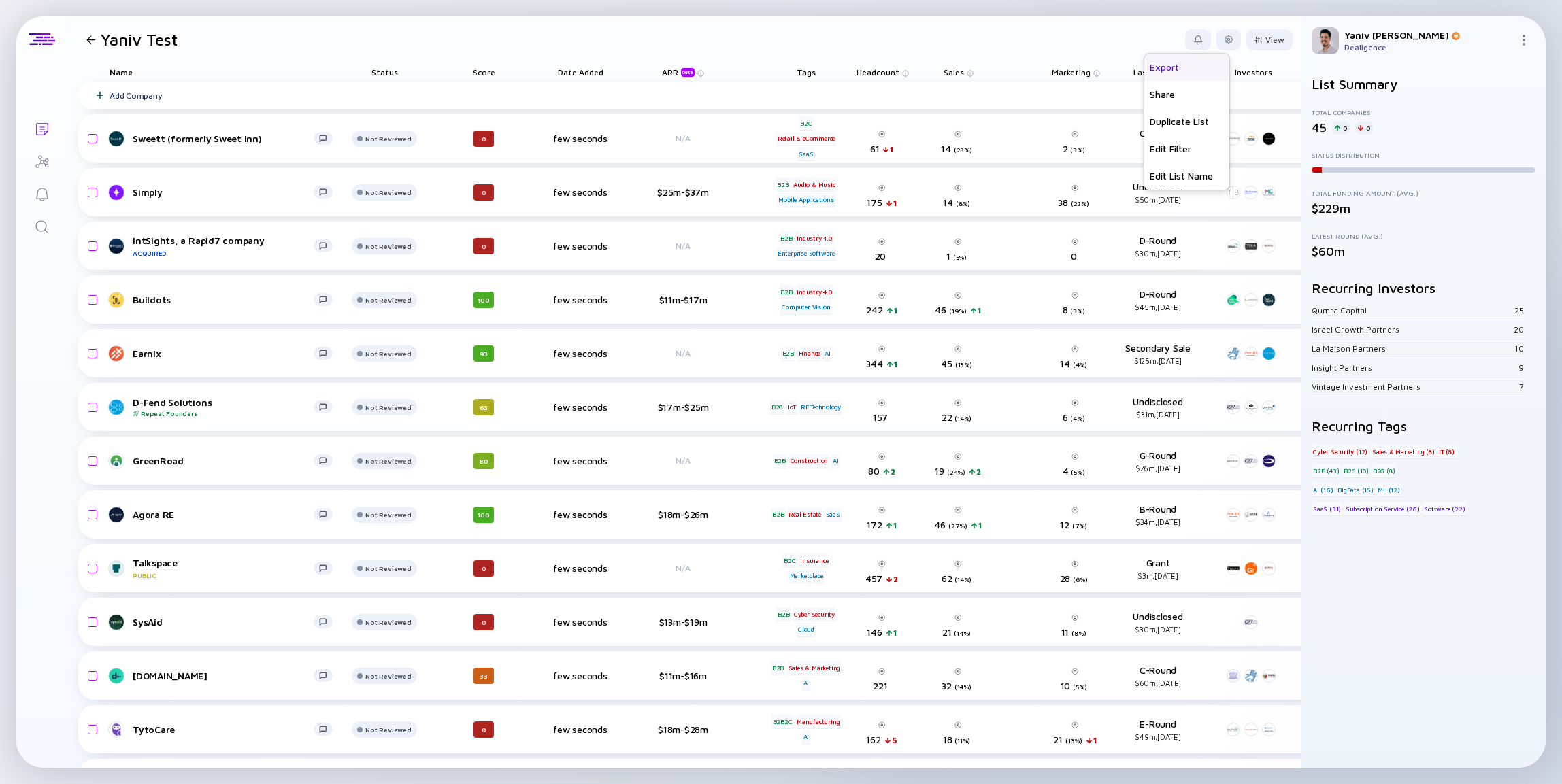
click at [1188, 64] on div "Export" at bounding box center [1187, 67] width 85 height 27
